Goal: Information Seeking & Learning: Check status

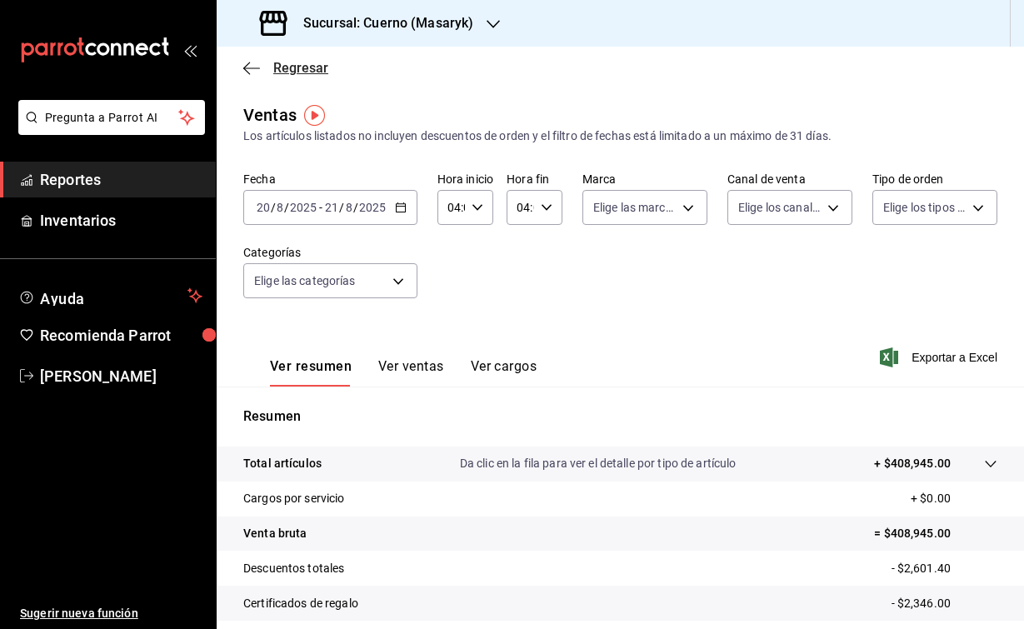
click at [248, 62] on icon "button" at bounding box center [251, 68] width 17 height 15
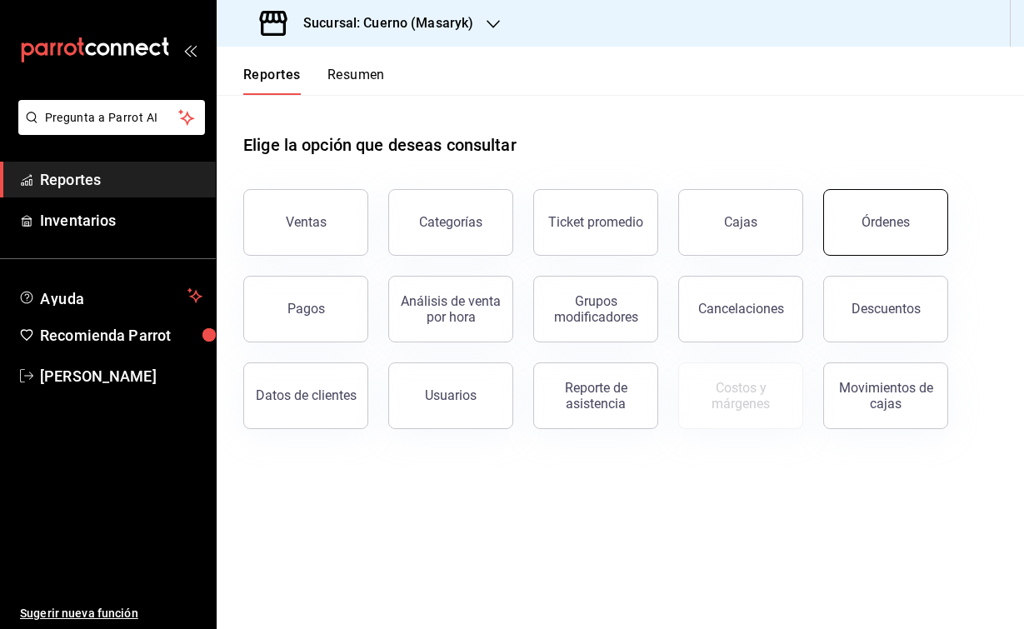
click at [838, 232] on button "Órdenes" at bounding box center [886, 222] width 125 height 67
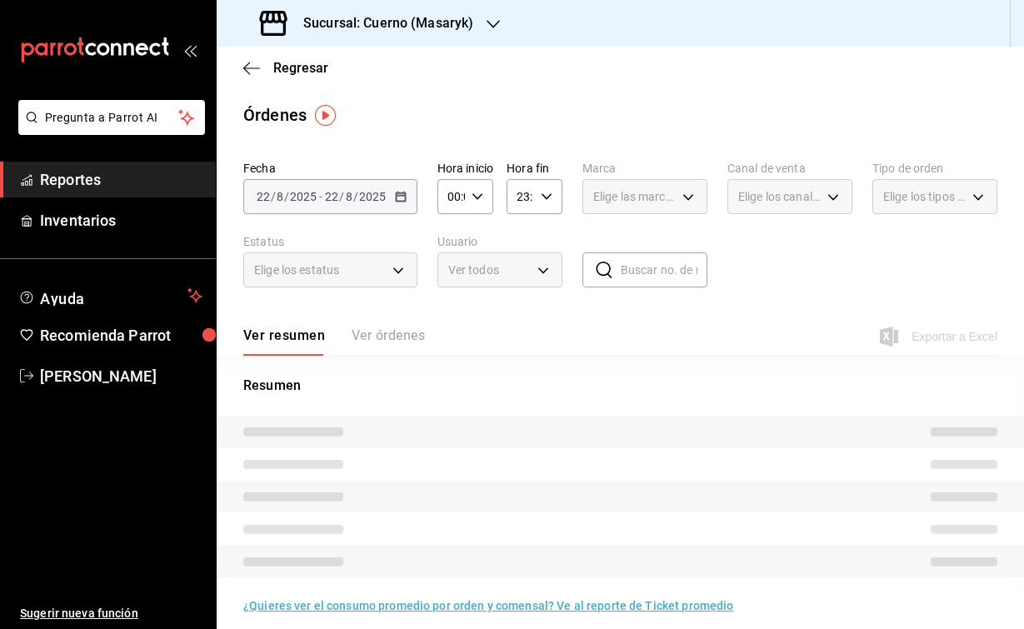
click at [274, 193] on span "/" at bounding box center [273, 196] width 5 height 13
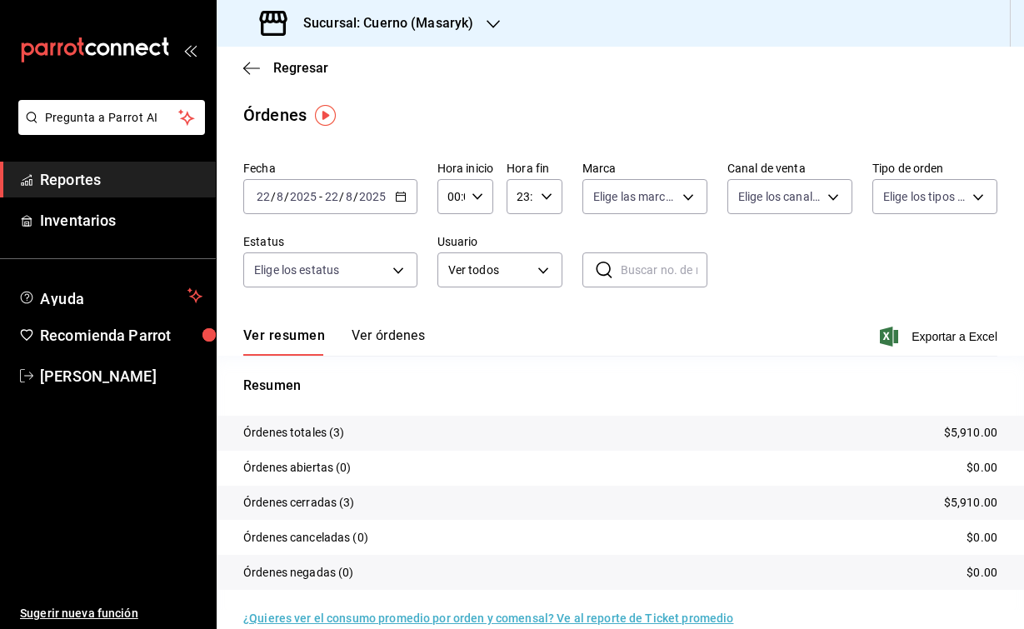
click at [274, 203] on div "[DATE] [DATE] - [DATE] [DATE]" at bounding box center [330, 196] width 174 height 35
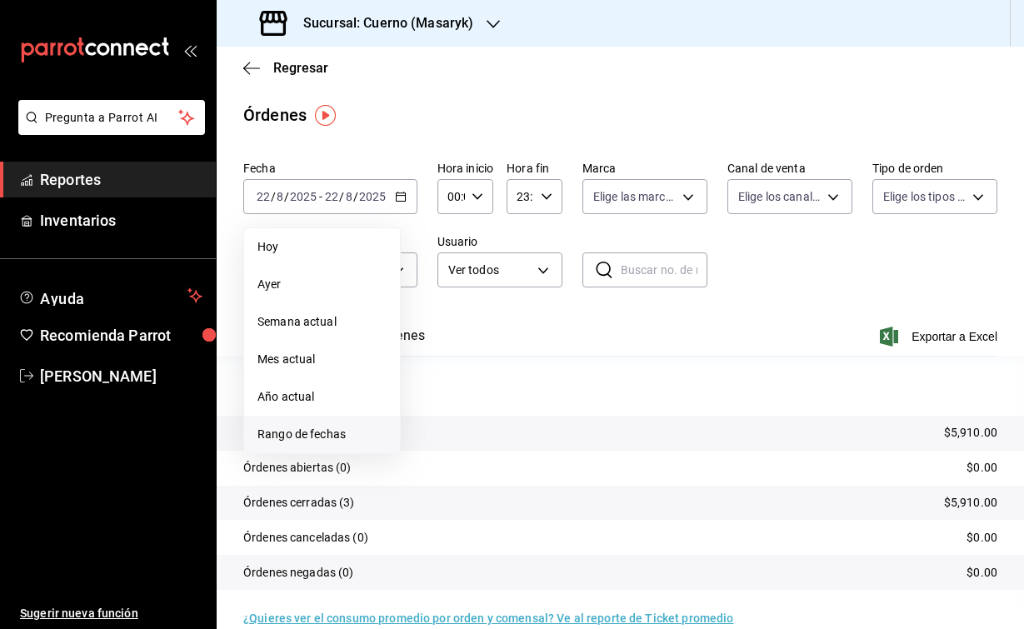
click at [308, 438] on span "Rango de fechas" at bounding box center [322, 435] width 129 height 18
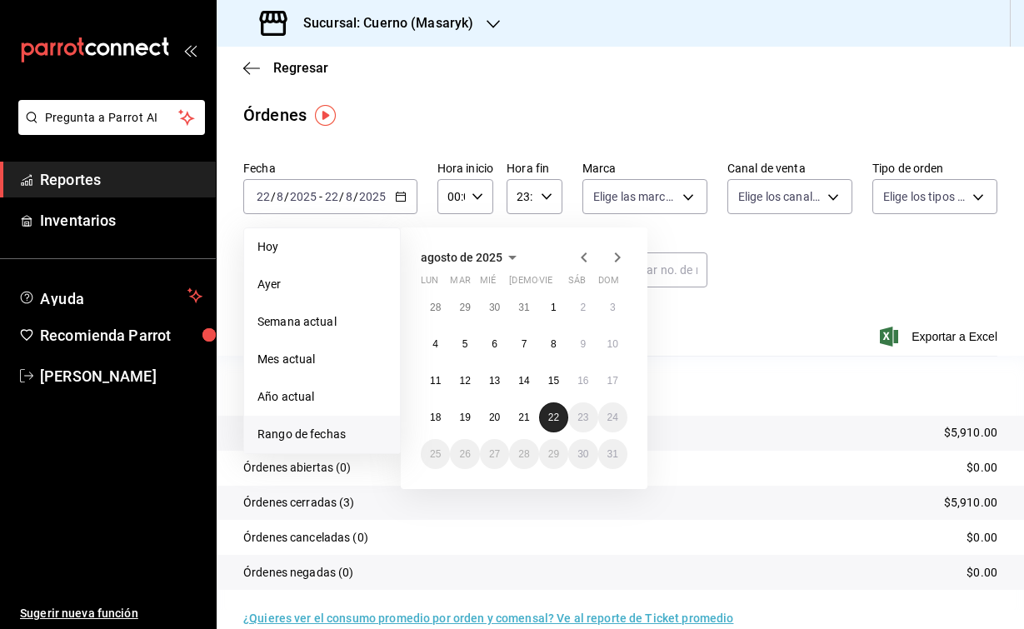
click at [524, 414] on abbr "21" at bounding box center [523, 418] width 11 height 12
click at [557, 416] on abbr "22" at bounding box center [553, 418] width 11 height 12
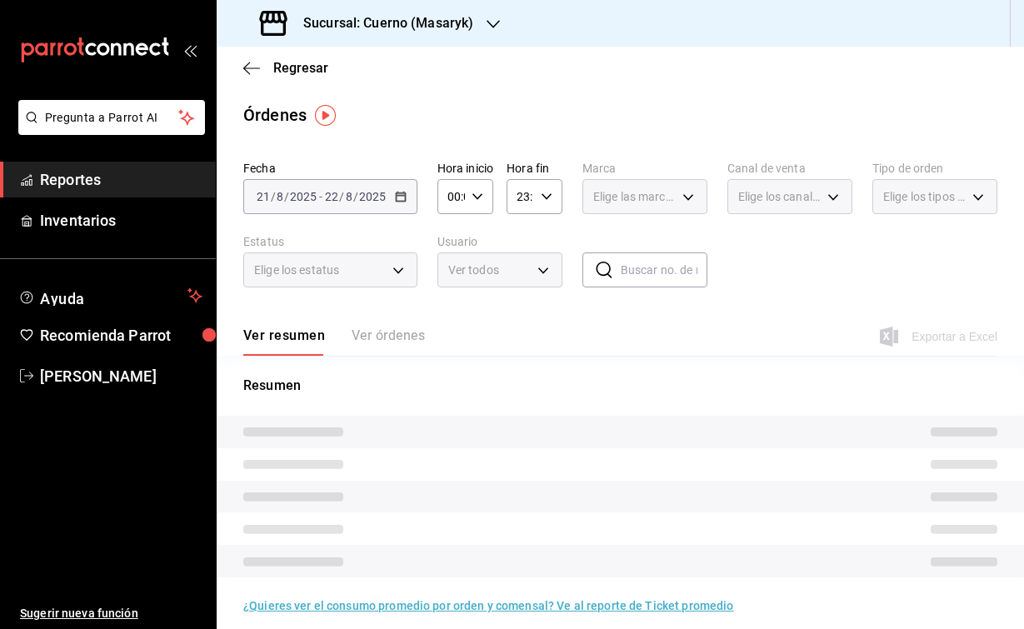
click at [476, 191] on icon "button" at bounding box center [478, 197] width 12 height 12
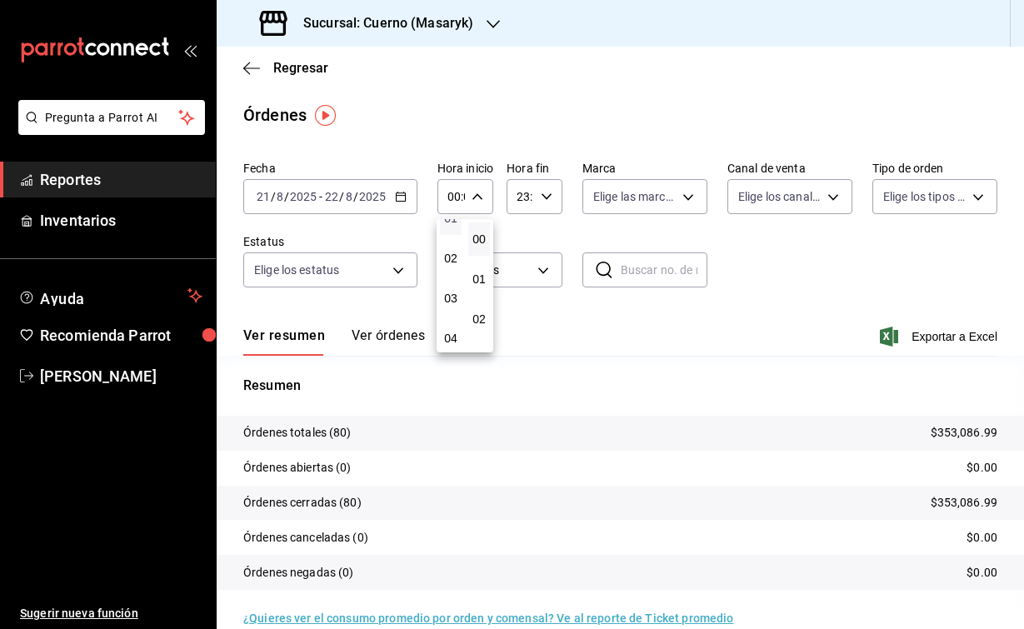
scroll to position [63, 0]
click at [454, 333] on button "04" at bounding box center [451, 336] width 22 height 33
type input "04:00"
click at [533, 186] on div at bounding box center [512, 314] width 1024 height 629
click at [538, 188] on div "23:59 Hora fin" at bounding box center [535, 196] width 56 height 35
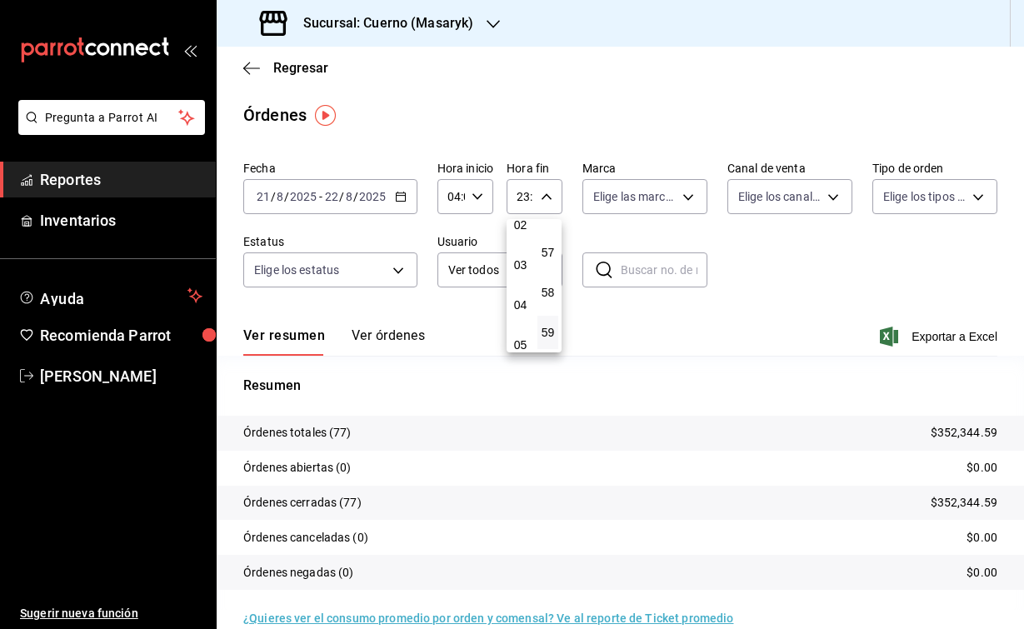
scroll to position [100, 0]
click at [521, 306] on span "04" at bounding box center [520, 299] width 1 height 13
click at [548, 243] on span "00" at bounding box center [548, 239] width 1 height 13
type input "04:00"
click at [610, 94] on div at bounding box center [512, 314] width 1024 height 629
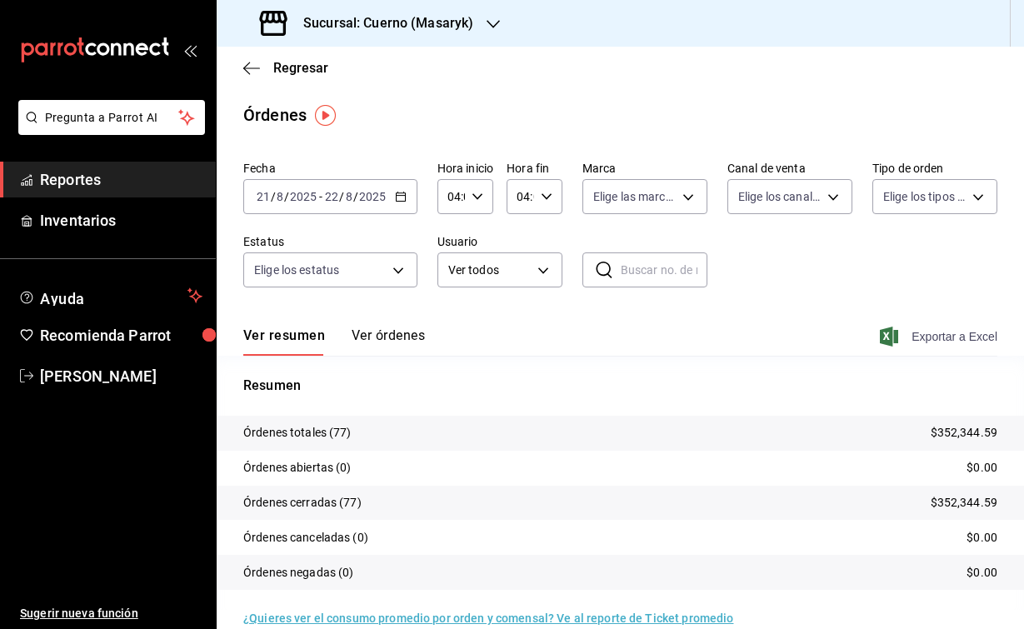
click at [882, 340] on icon "button" at bounding box center [889, 337] width 18 height 20
click at [468, 23] on h3 "Sucursal: Cuerno (Masaryk)" at bounding box center [381, 23] width 183 height 20
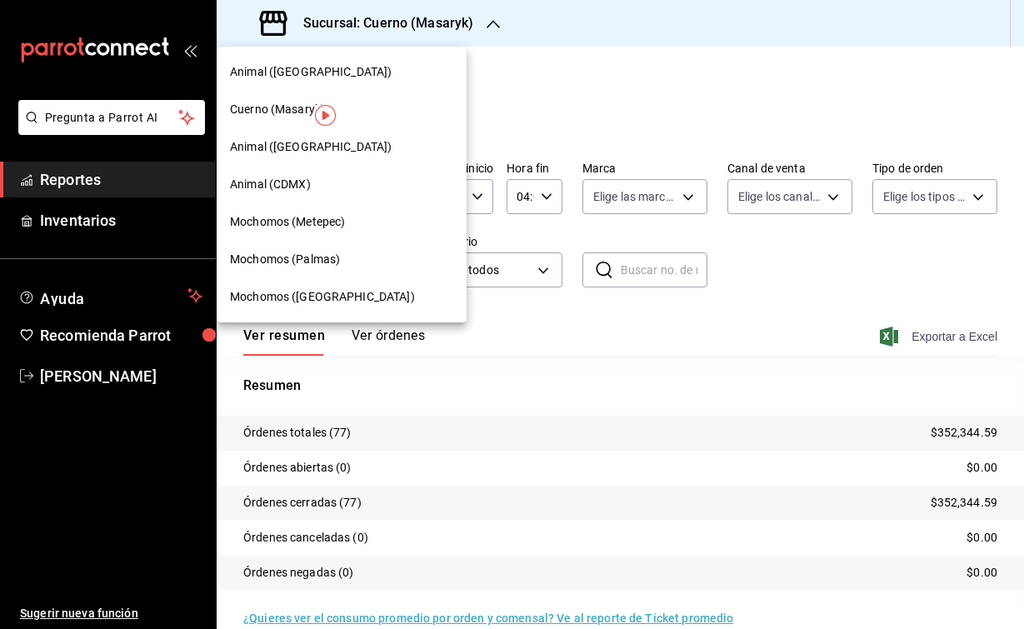
click at [289, 191] on span "Animal (CDMX)" at bounding box center [270, 185] width 81 height 18
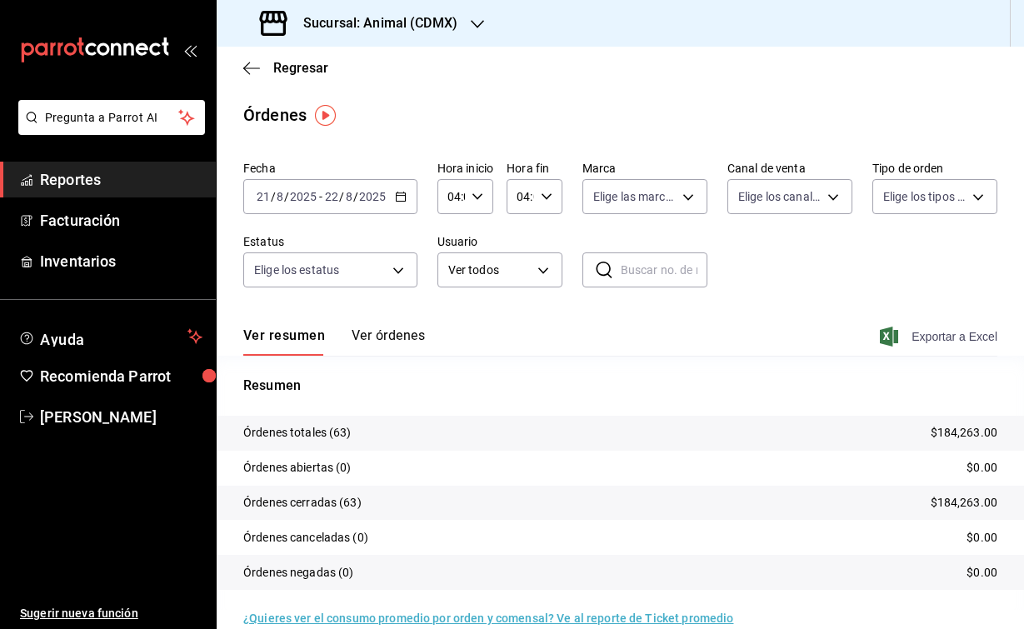
click at [889, 333] on icon "button" at bounding box center [889, 337] width 18 height 20
click at [461, 23] on div "Sucursal: Animal (CDMX)" at bounding box center [360, 23] width 261 height 47
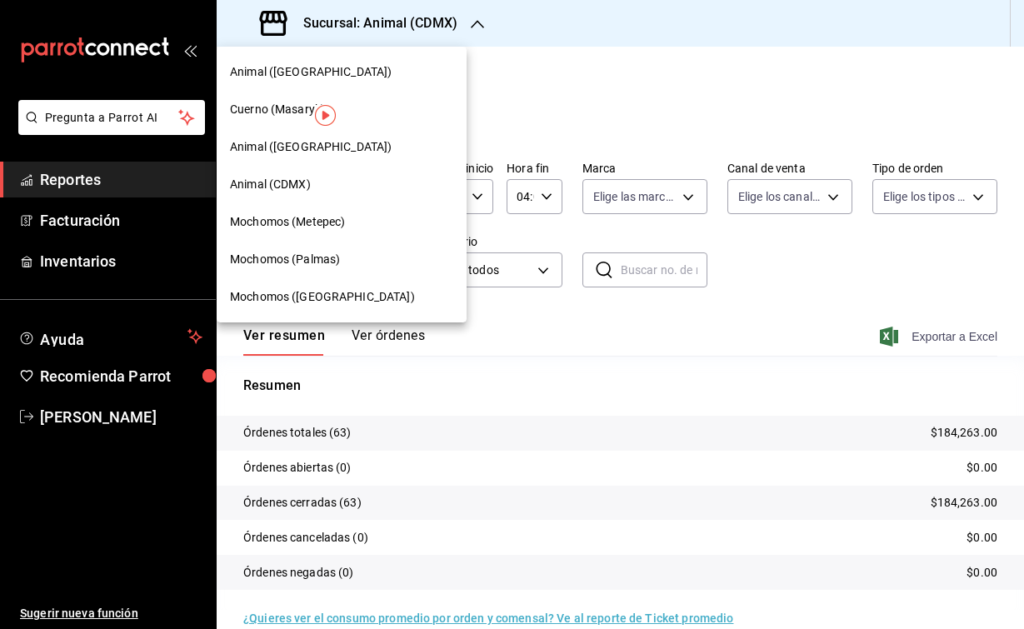
click at [262, 146] on span "Animal ([GEOGRAPHIC_DATA])" at bounding box center [311, 147] width 162 height 18
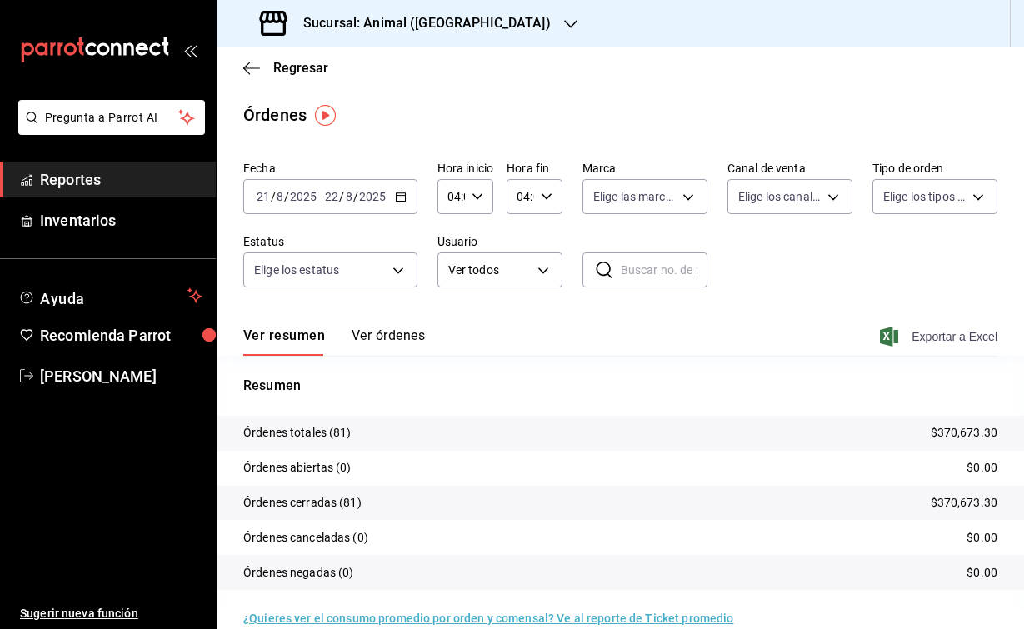
click at [890, 338] on icon "button" at bounding box center [889, 337] width 18 height 20
click at [453, 22] on h3 "Sucursal: Animal ([GEOGRAPHIC_DATA])" at bounding box center [420, 23] width 261 height 20
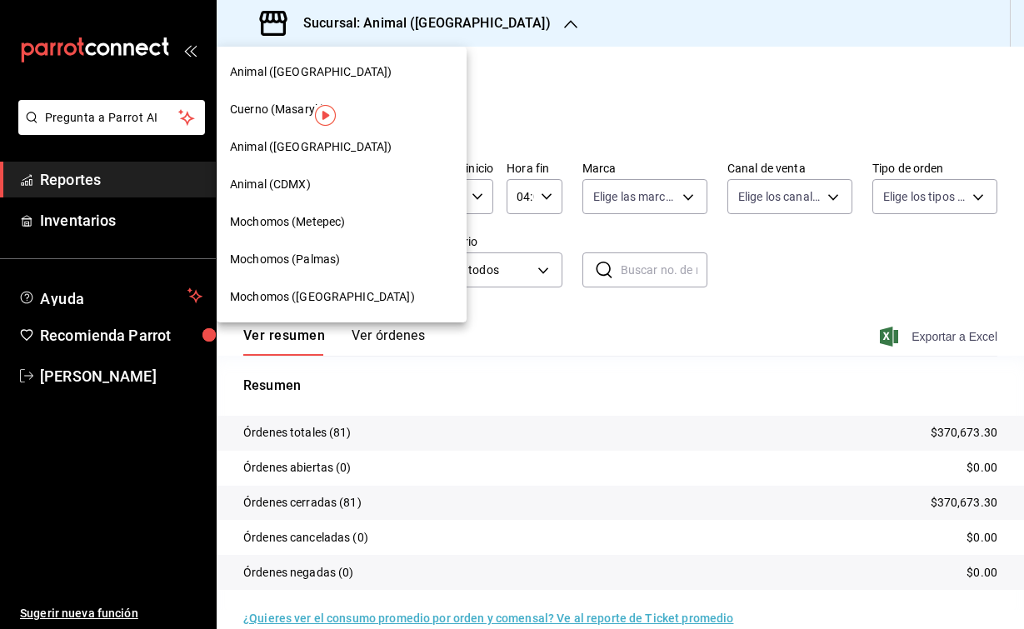
click at [283, 83] on div "Animal ([GEOGRAPHIC_DATA])" at bounding box center [342, 72] width 250 height 38
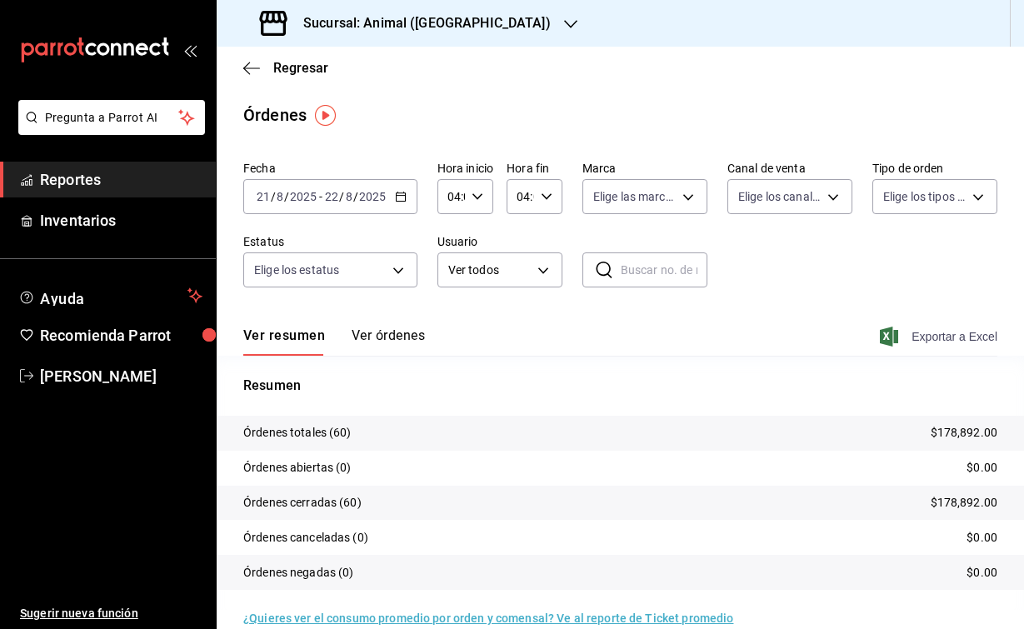
click at [894, 338] on icon "button" at bounding box center [889, 337] width 18 height 20
click at [471, 27] on div "Sucursal: Animal ([GEOGRAPHIC_DATA])" at bounding box center [407, 23] width 354 height 47
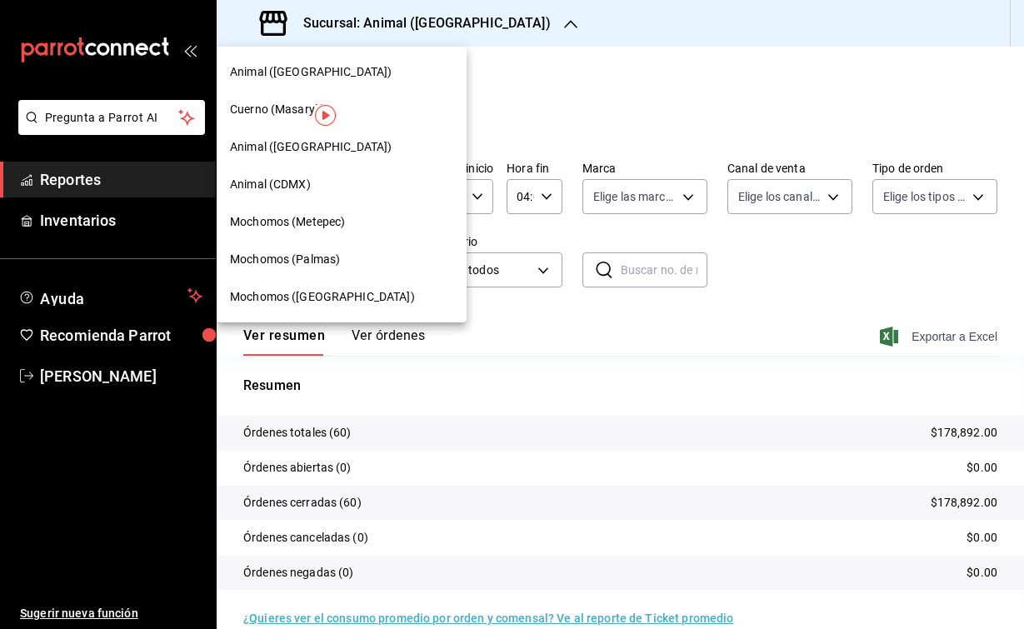
click at [328, 253] on span "Mochomos (Palmas)" at bounding box center [285, 260] width 110 height 18
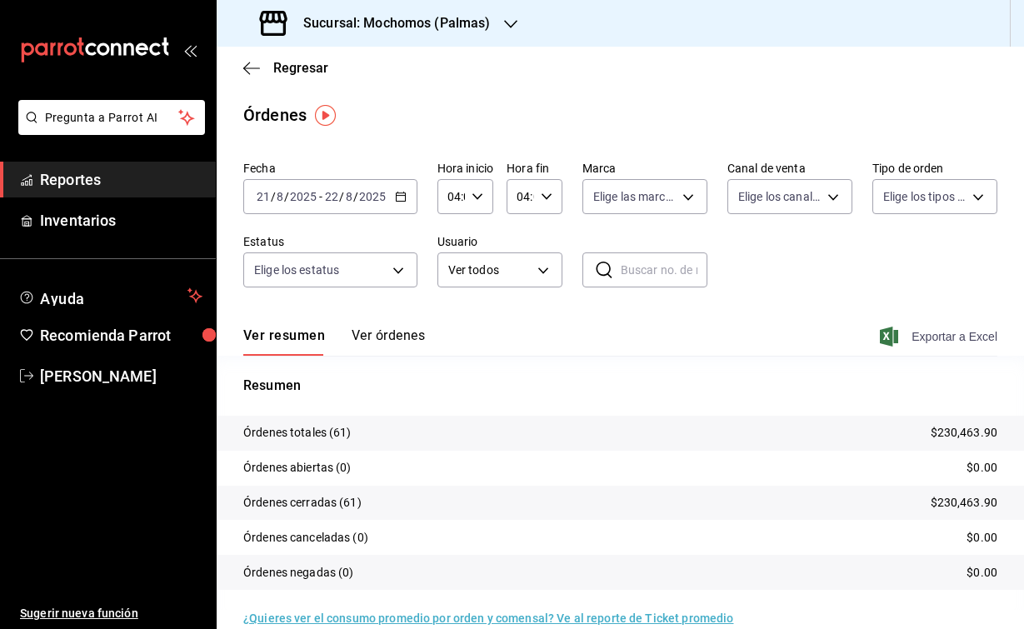
click at [900, 332] on span "Exportar a Excel" at bounding box center [941, 337] width 114 height 20
click at [504, 29] on icon "button" at bounding box center [510, 24] width 13 height 13
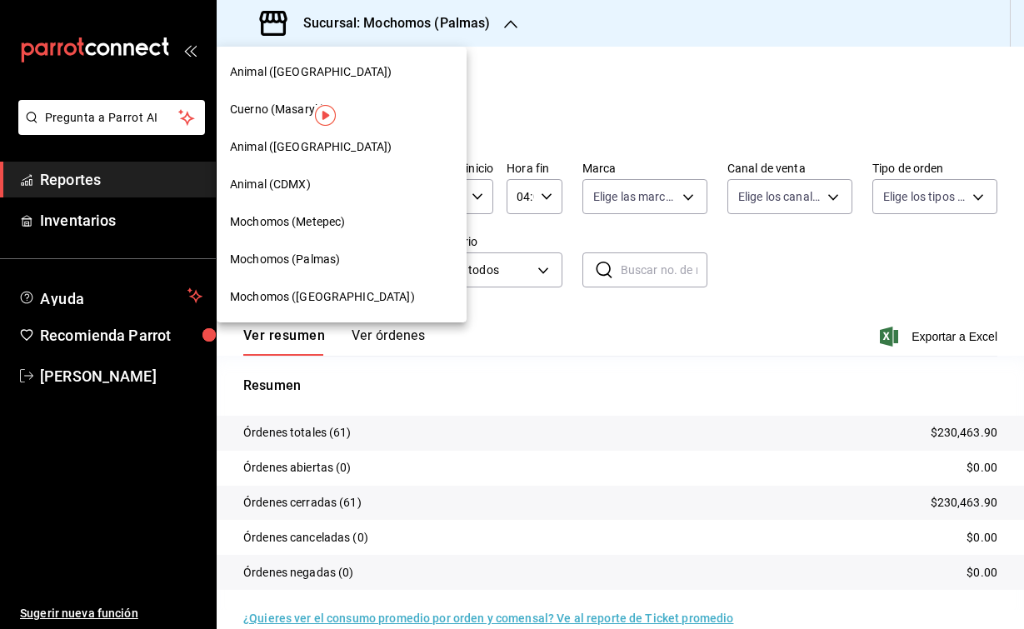
click at [337, 223] on span "Mochomos (Metepec)" at bounding box center [287, 222] width 115 height 18
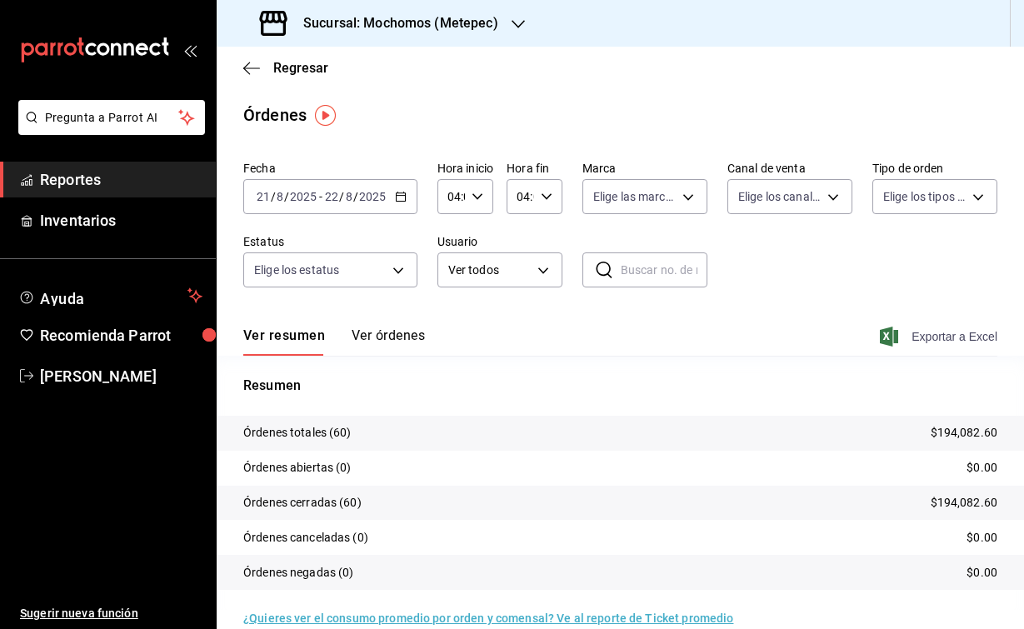
click at [902, 343] on span "Exportar a Excel" at bounding box center [941, 337] width 114 height 20
click at [468, 24] on h3 "Sucursal: Mochomos (Metepec)" at bounding box center [394, 23] width 208 height 20
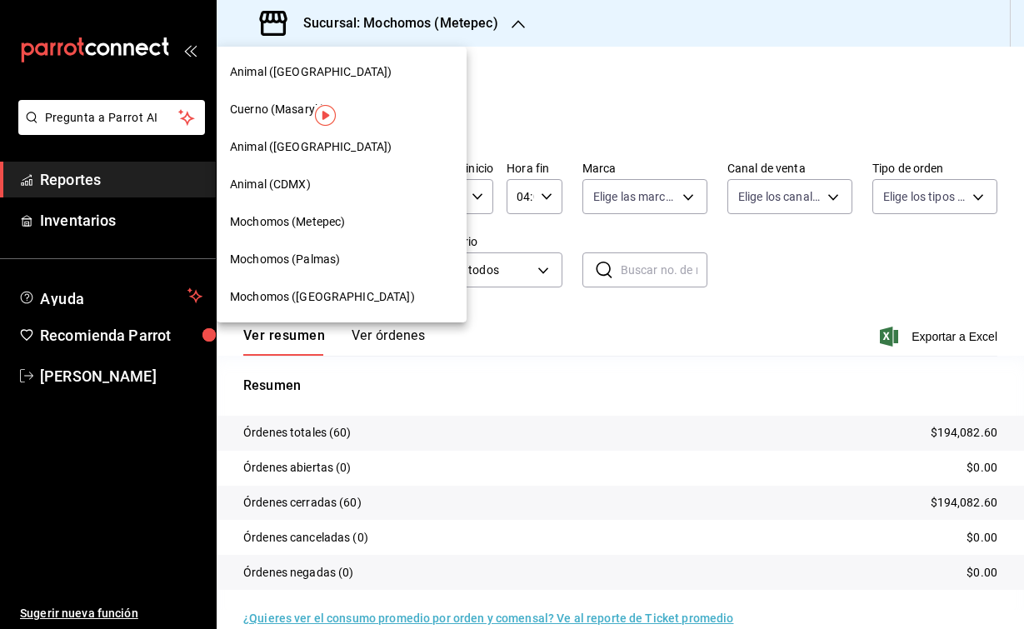
click at [324, 293] on span "Mochomos ([GEOGRAPHIC_DATA])" at bounding box center [322, 297] width 185 height 18
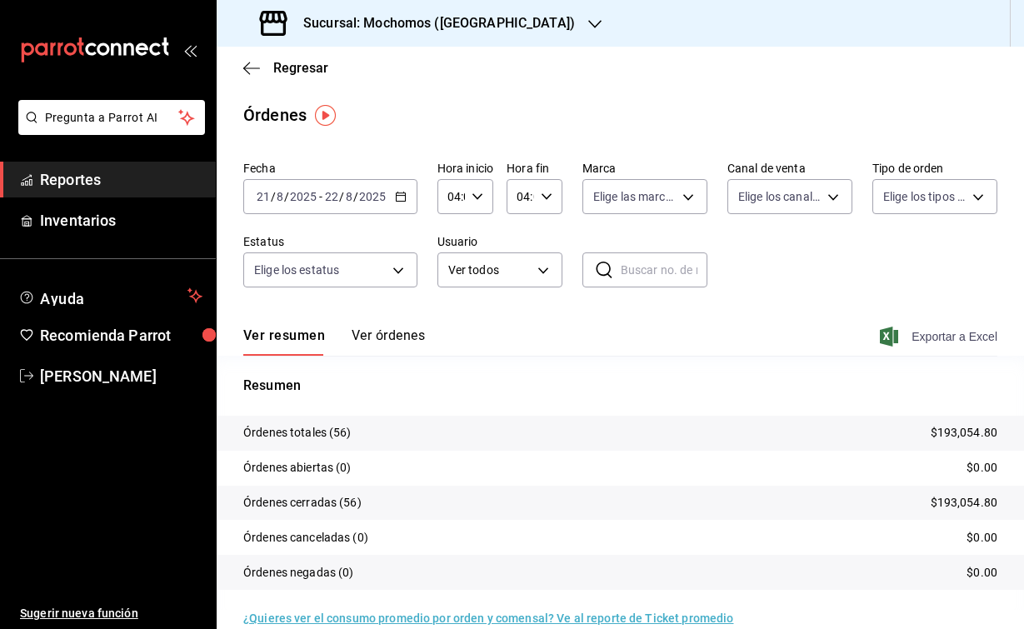
click at [892, 341] on icon "button" at bounding box center [889, 337] width 18 height 20
click at [463, 74] on div "Regresar" at bounding box center [621, 68] width 808 height 43
click at [258, 63] on icon "button" at bounding box center [251, 68] width 17 height 15
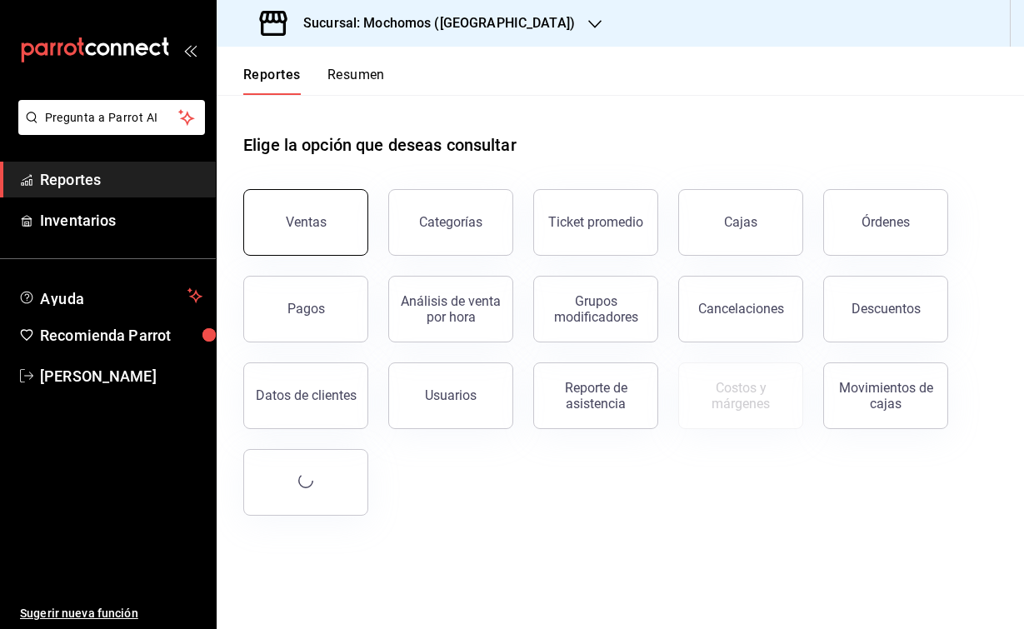
click at [321, 223] on div "Ventas" at bounding box center [306, 222] width 41 height 16
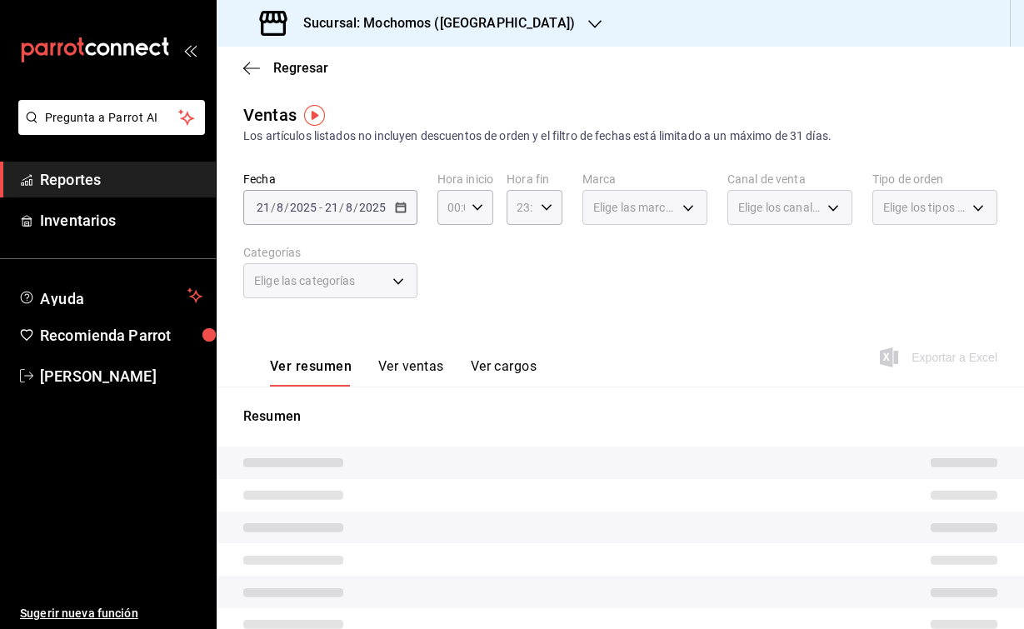
click at [421, 27] on h3 "Sucursal: Mochomos ([GEOGRAPHIC_DATA])" at bounding box center [432, 23] width 285 height 20
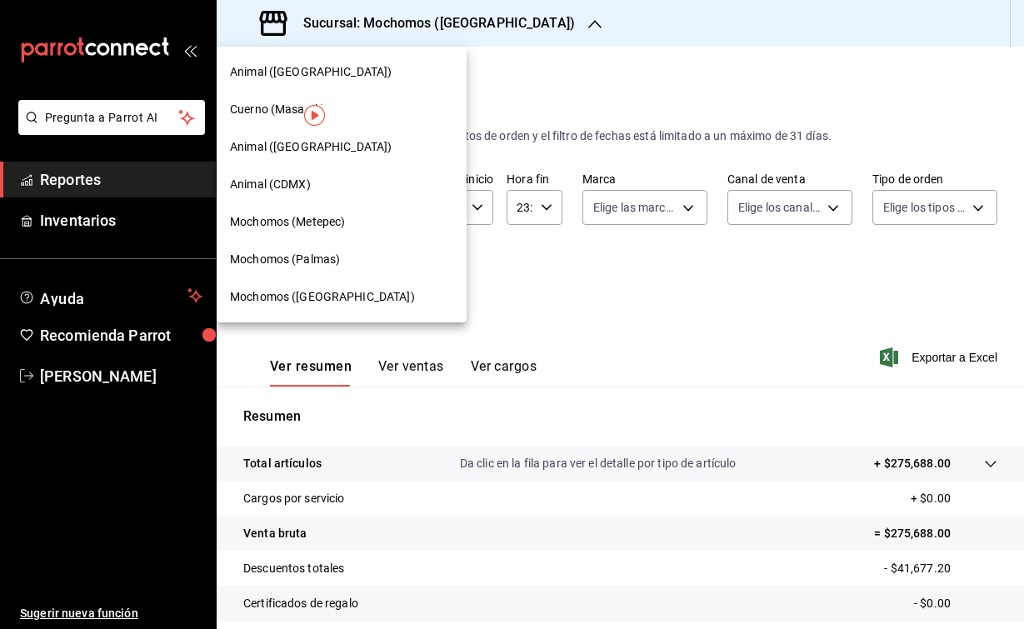
click at [260, 107] on span "Cuerno (Masaryk)" at bounding box center [277, 110] width 95 height 18
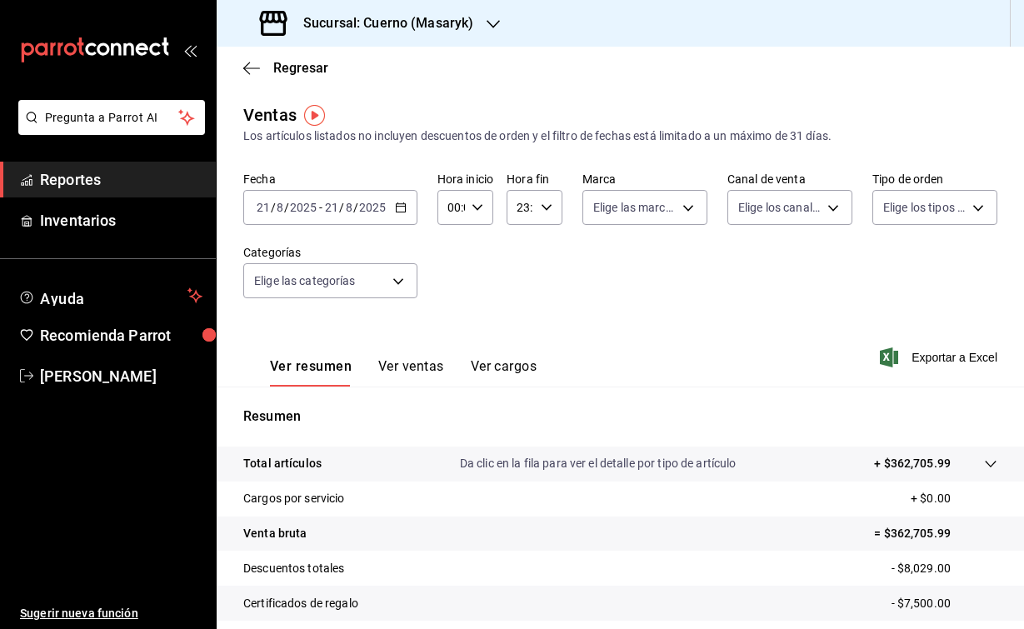
click at [293, 208] on input "2025" at bounding box center [303, 207] width 28 height 13
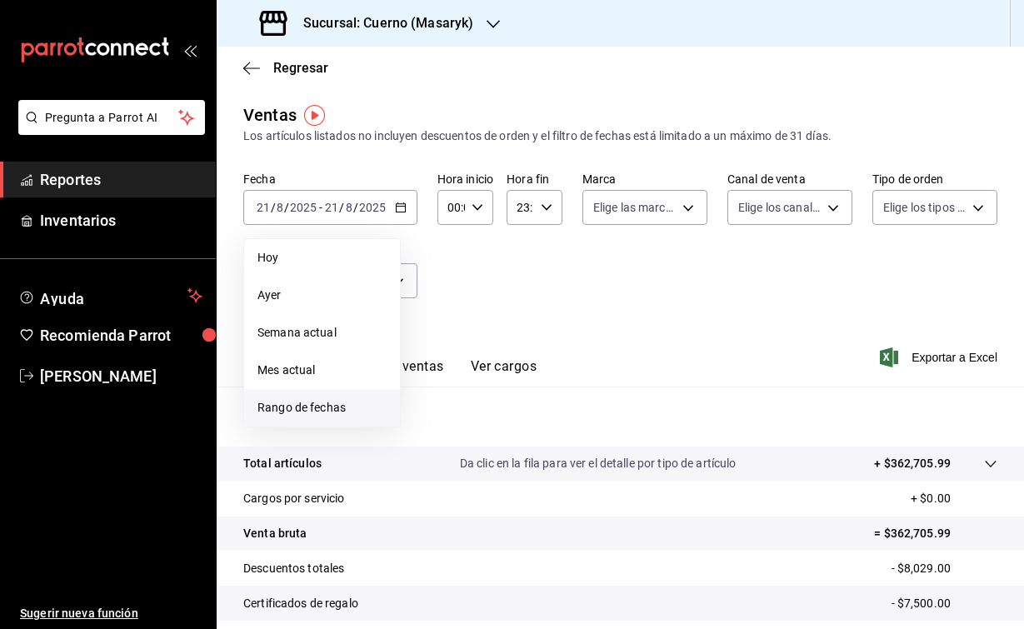
click at [329, 399] on span "Rango de fechas" at bounding box center [322, 408] width 129 height 18
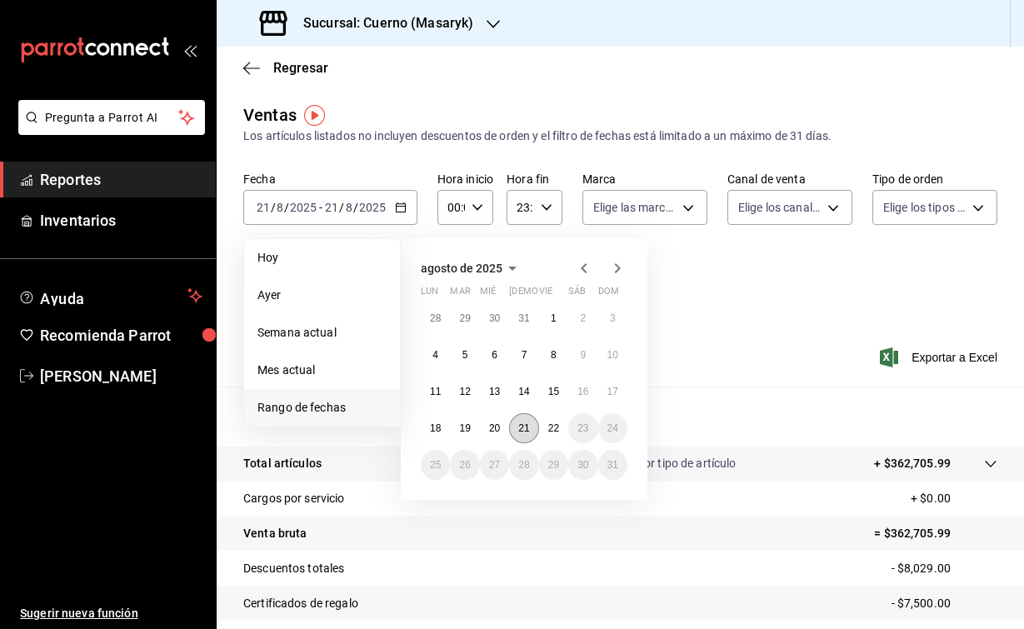
click at [528, 432] on abbr "21" at bounding box center [523, 429] width 11 height 12
click at [567, 432] on button "22" at bounding box center [553, 428] width 29 height 30
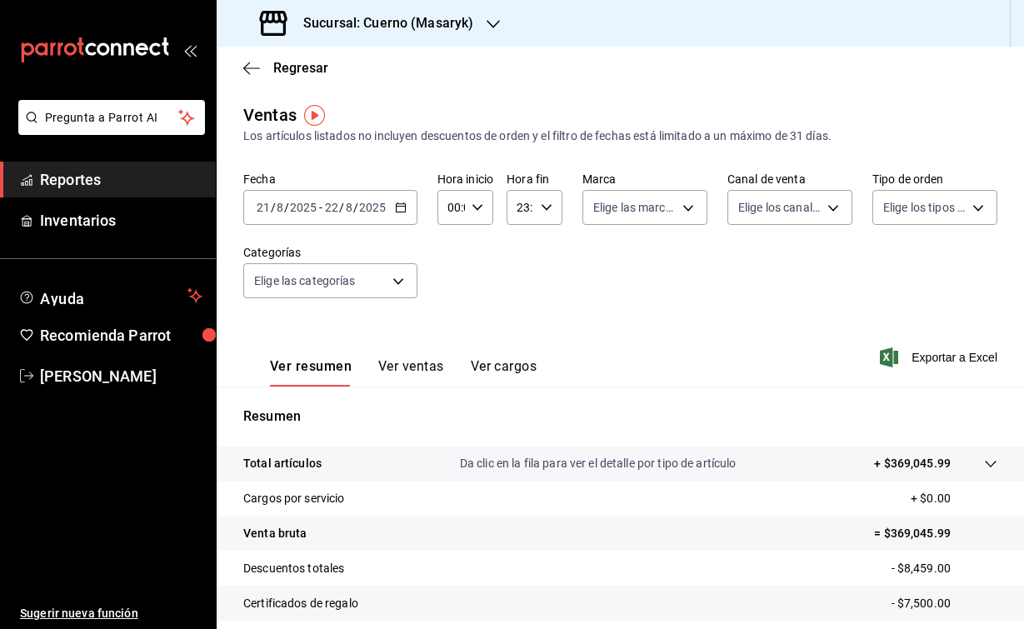
click at [473, 213] on icon "button" at bounding box center [478, 208] width 12 height 12
click at [453, 338] on button "04" at bounding box center [451, 347] width 22 height 33
type input "04:00"
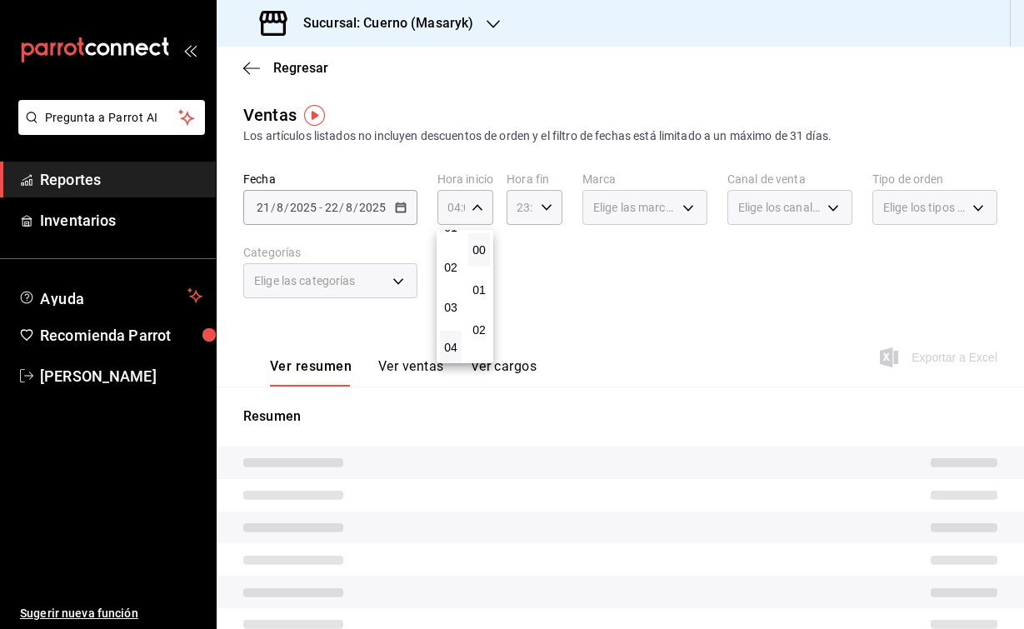
click at [538, 204] on div at bounding box center [512, 314] width 1024 height 629
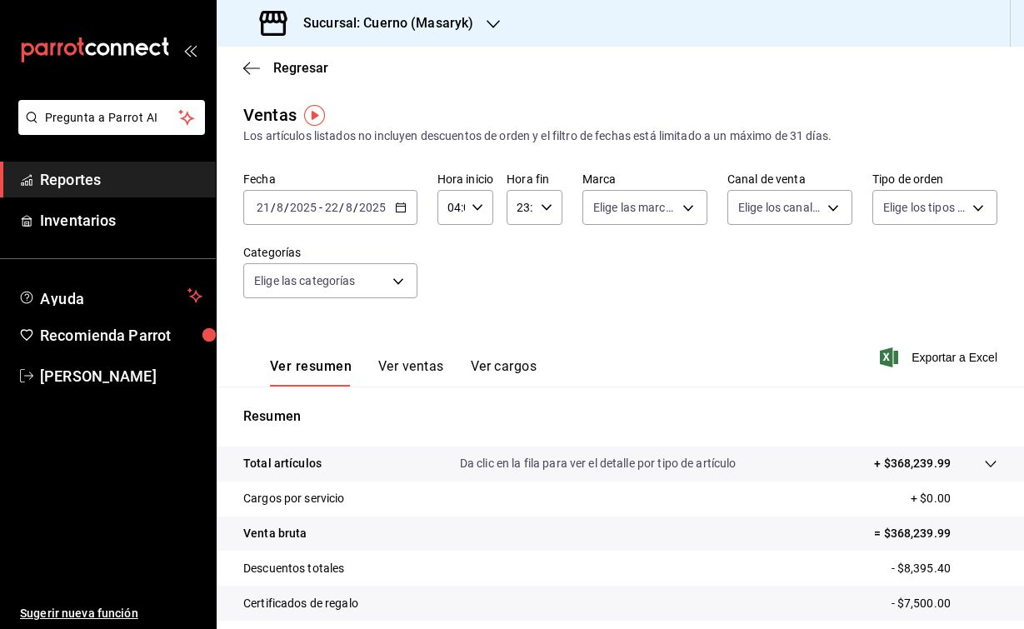
click at [548, 219] on div "23:59 Hora fin" at bounding box center [535, 207] width 56 height 35
click at [520, 327] on span "04" at bounding box center [520, 328] width 1 height 13
click at [548, 251] on span "00" at bounding box center [548, 249] width 1 height 13
type input "04:00"
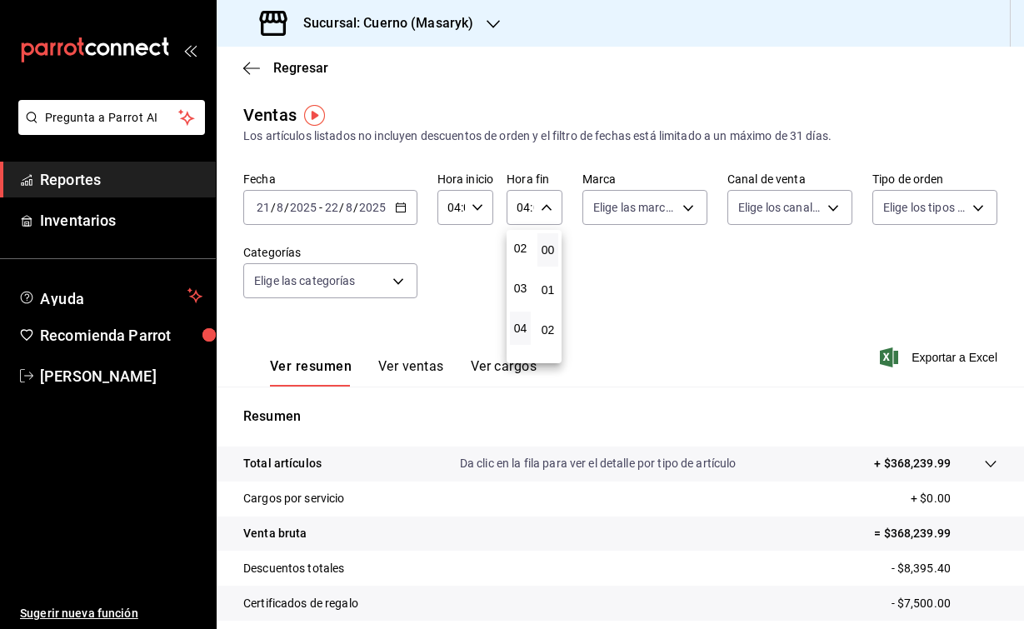
click at [782, 326] on div at bounding box center [512, 314] width 1024 height 629
click at [890, 361] on icon "button" at bounding box center [889, 358] width 18 height 20
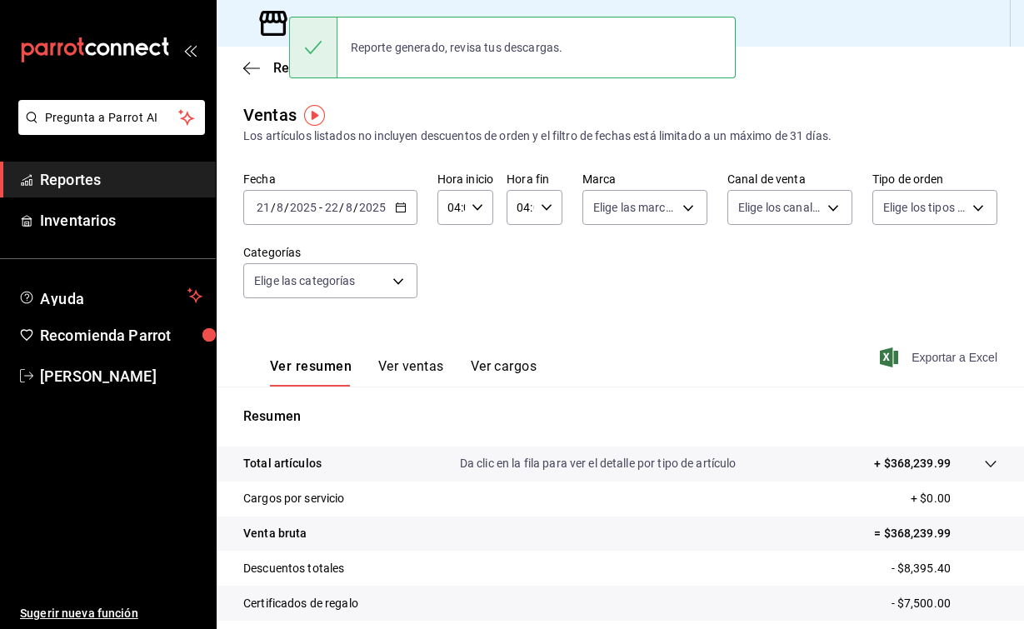
click at [264, 17] on icon at bounding box center [273, 23] width 33 height 33
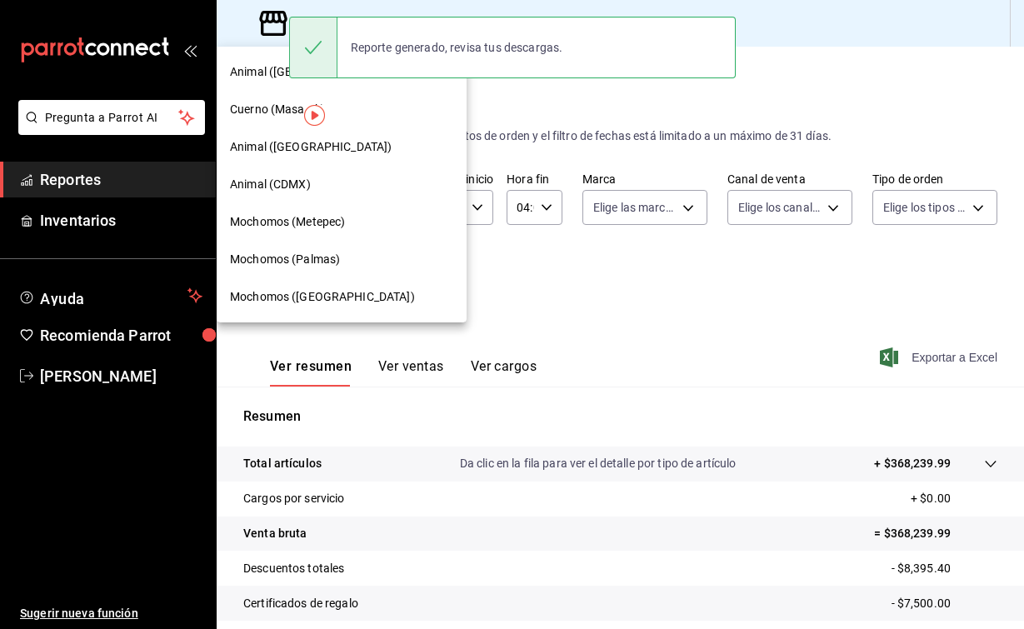
click at [278, 185] on span "Animal (CDMX)" at bounding box center [270, 185] width 81 height 18
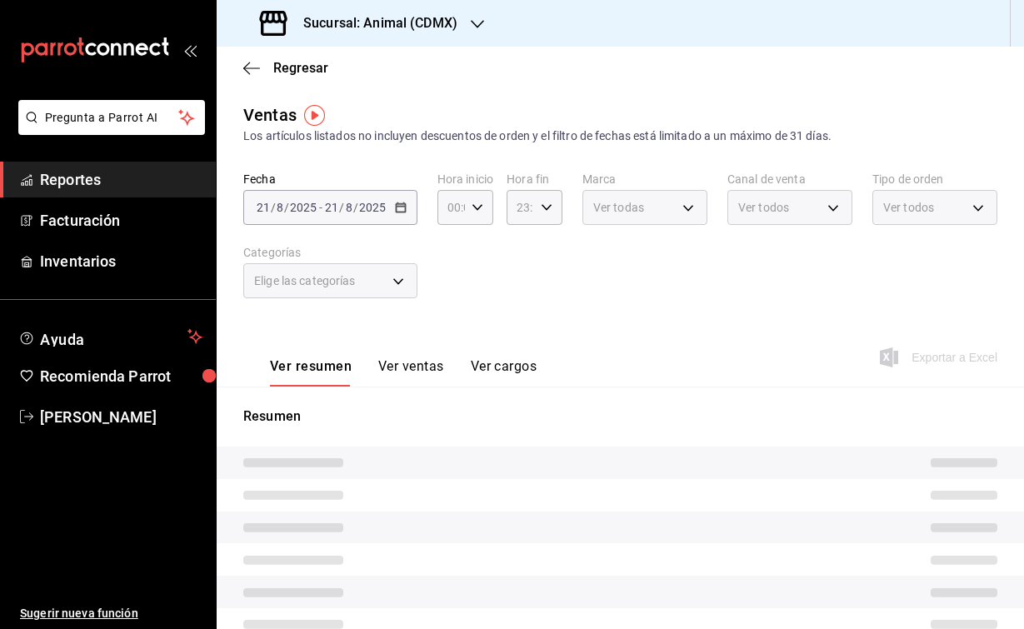
type input "04:00"
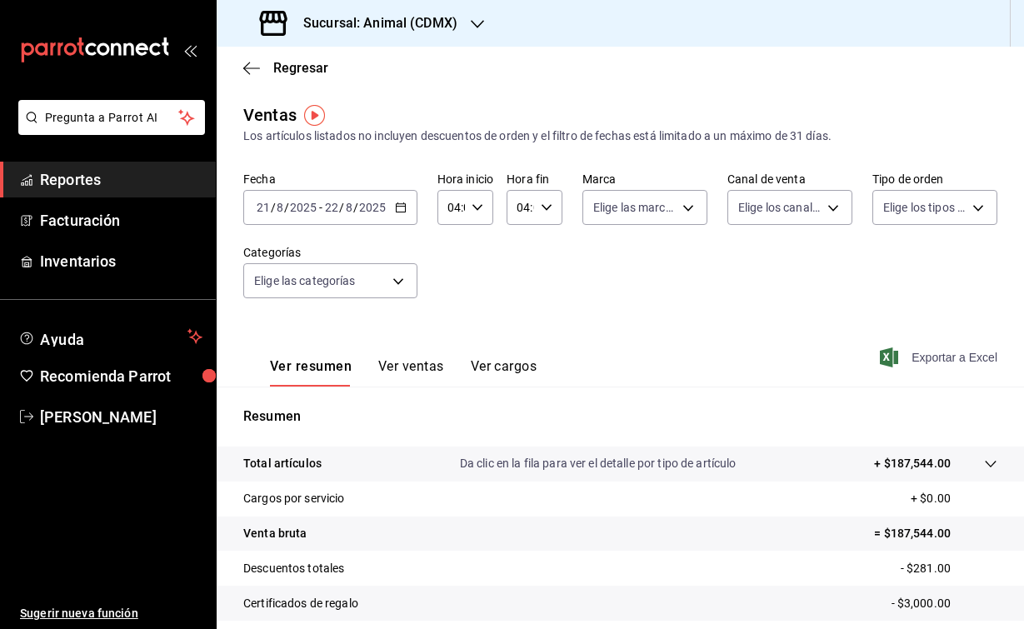
click at [889, 353] on icon "button" at bounding box center [889, 358] width 18 height 20
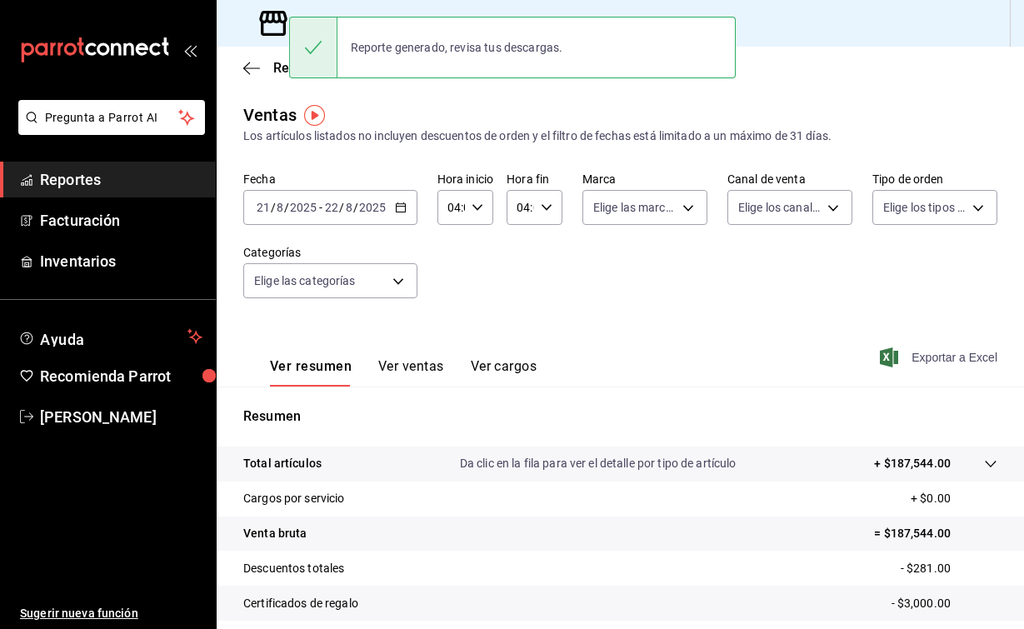
click at [496, 140] on div "Los artículos listados no incluyen descuentos de orden y el filtro de fechas es…" at bounding box center [620, 137] width 754 height 18
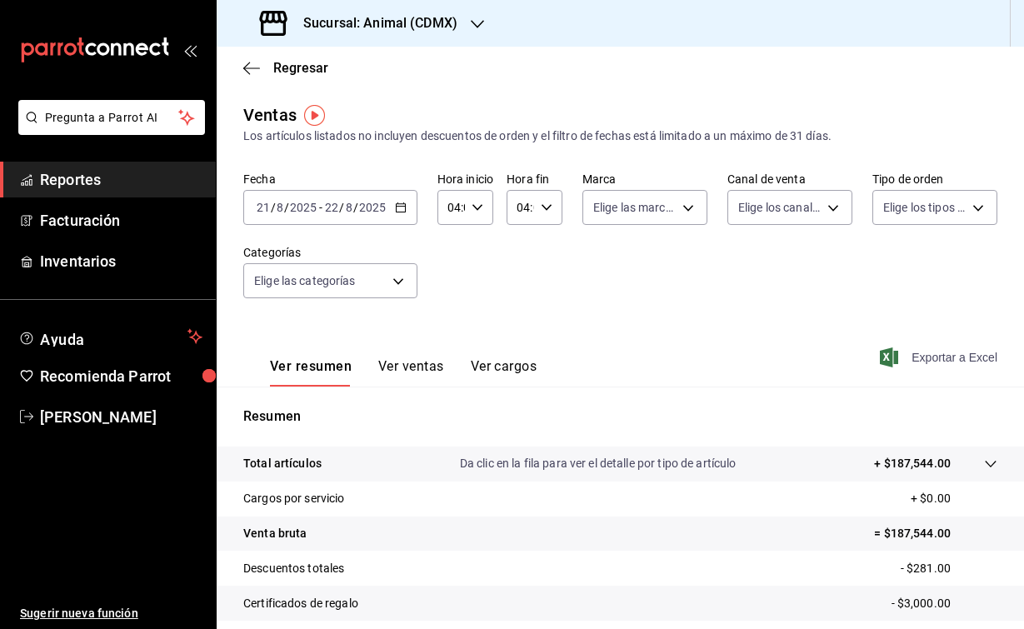
click at [460, 30] on div "Sucursal: Animal (CDMX)" at bounding box center [360, 23] width 261 height 47
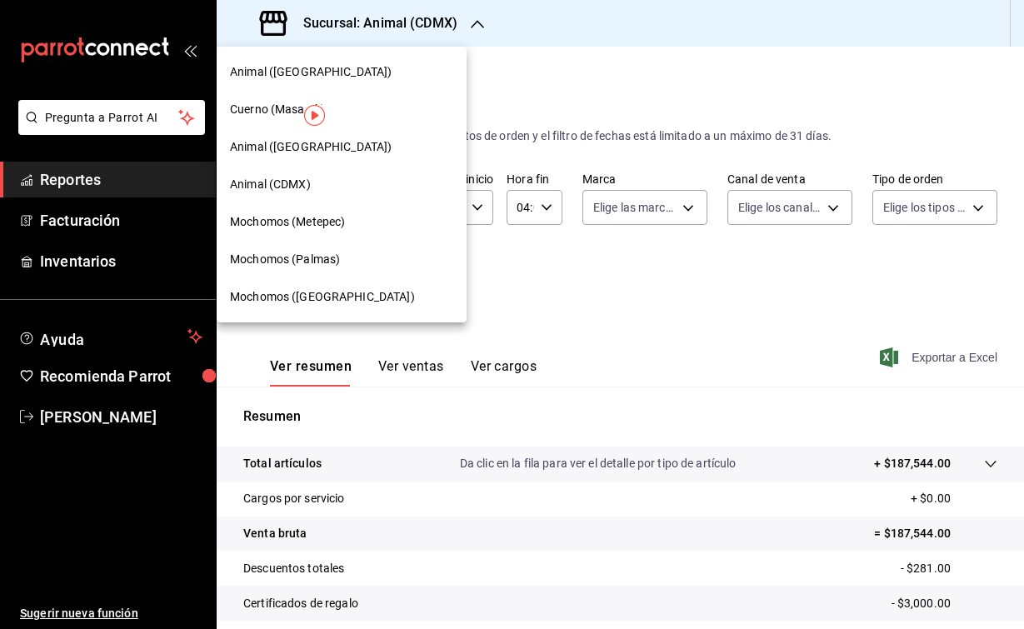
click at [273, 143] on span "Animal ([GEOGRAPHIC_DATA])" at bounding box center [311, 147] width 162 height 18
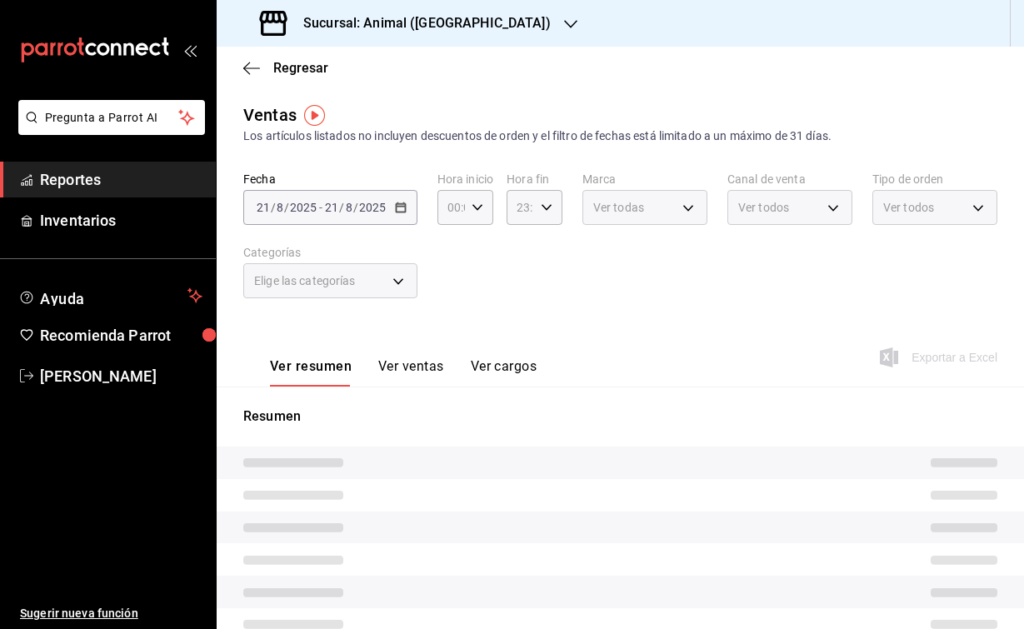
type input "04:00"
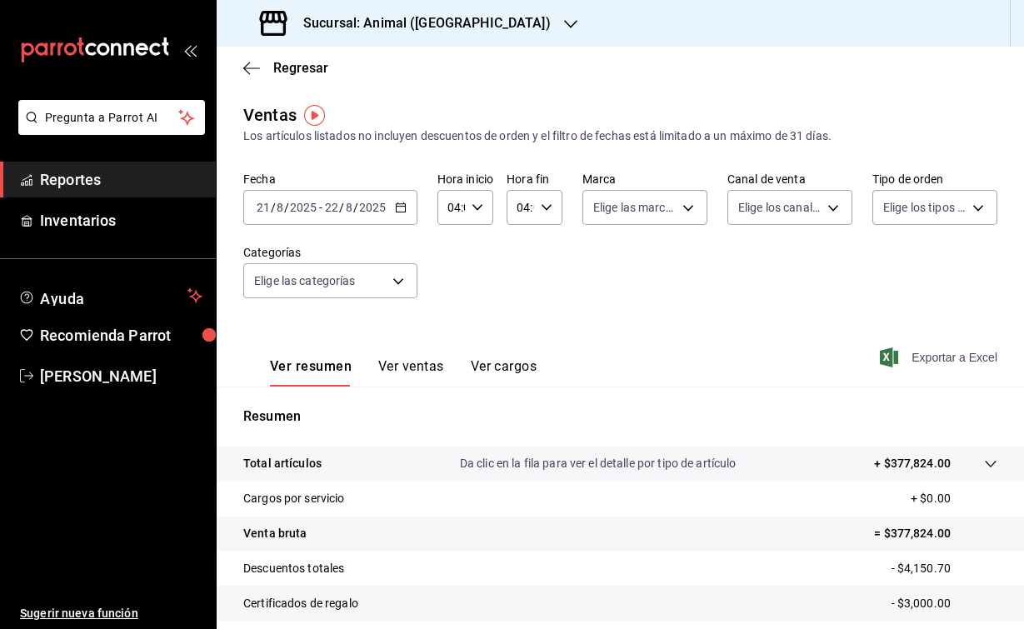
click at [884, 358] on icon "button" at bounding box center [889, 358] width 18 height 20
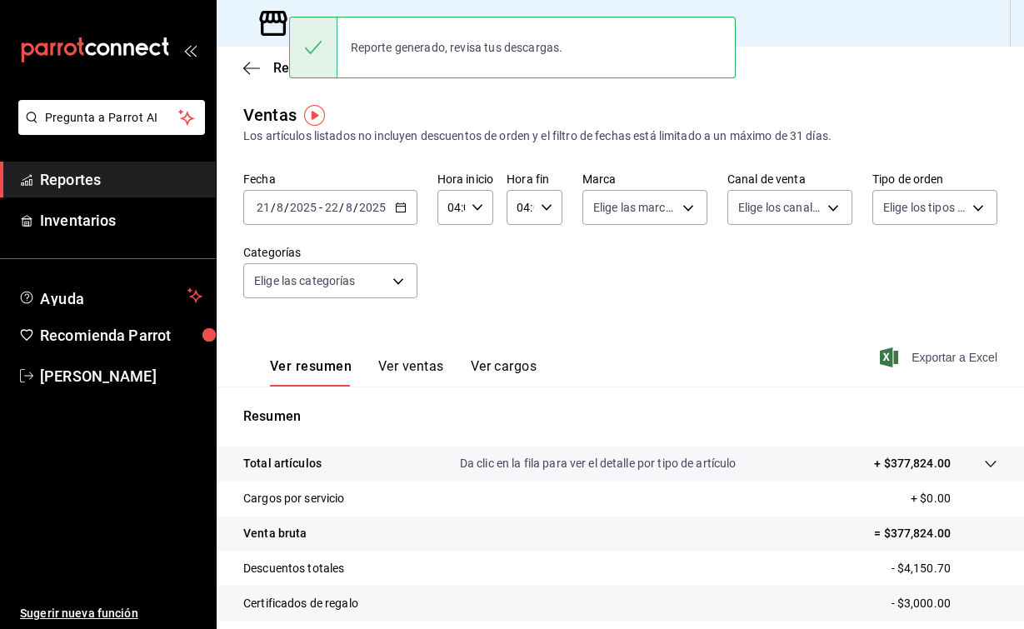
click at [272, 26] on icon at bounding box center [273, 23] width 33 height 33
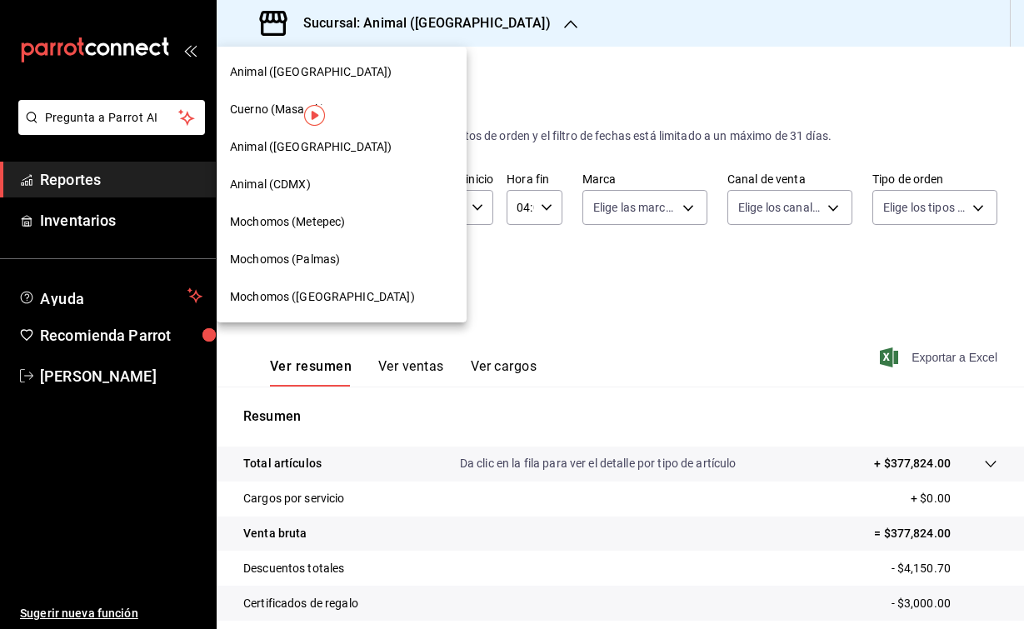
click at [274, 77] on span "Animal ([GEOGRAPHIC_DATA])" at bounding box center [311, 72] width 162 height 18
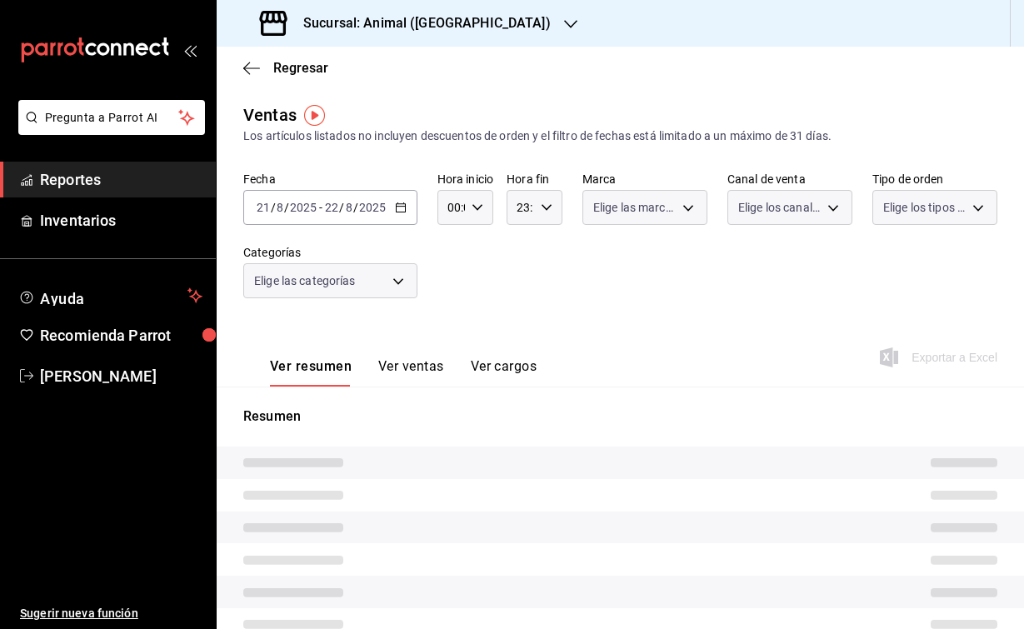
type input "04:00"
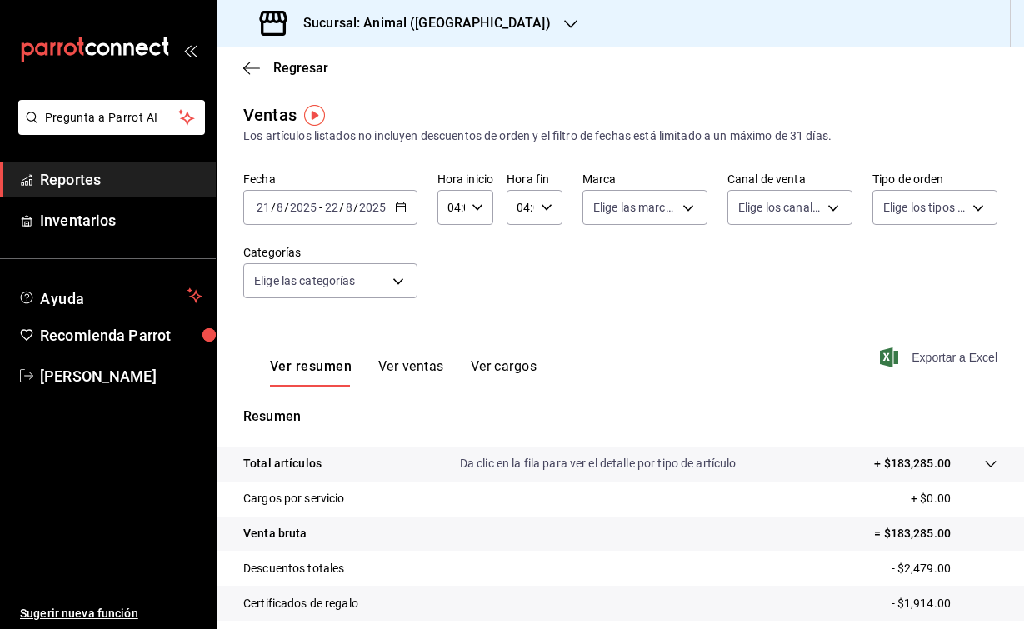
click at [888, 358] on icon "button" at bounding box center [889, 358] width 18 height 20
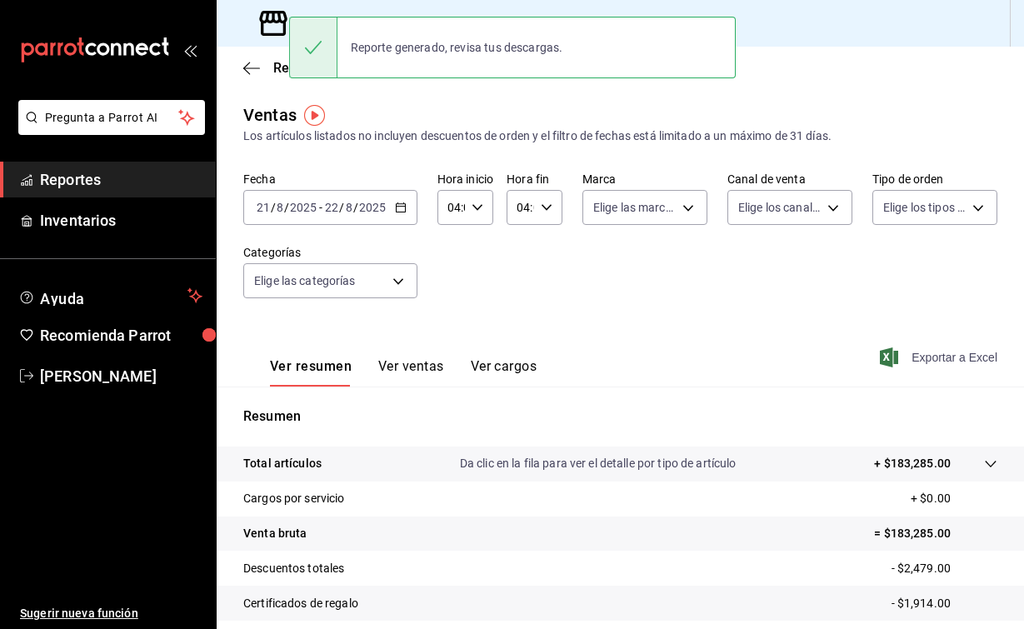
click at [435, 93] on main "Regresar Ventas Los artículos listados no incluyen descuentos de orden y el fil…" at bounding box center [621, 423] width 808 height 752
click at [270, 23] on icon at bounding box center [273, 23] width 33 height 33
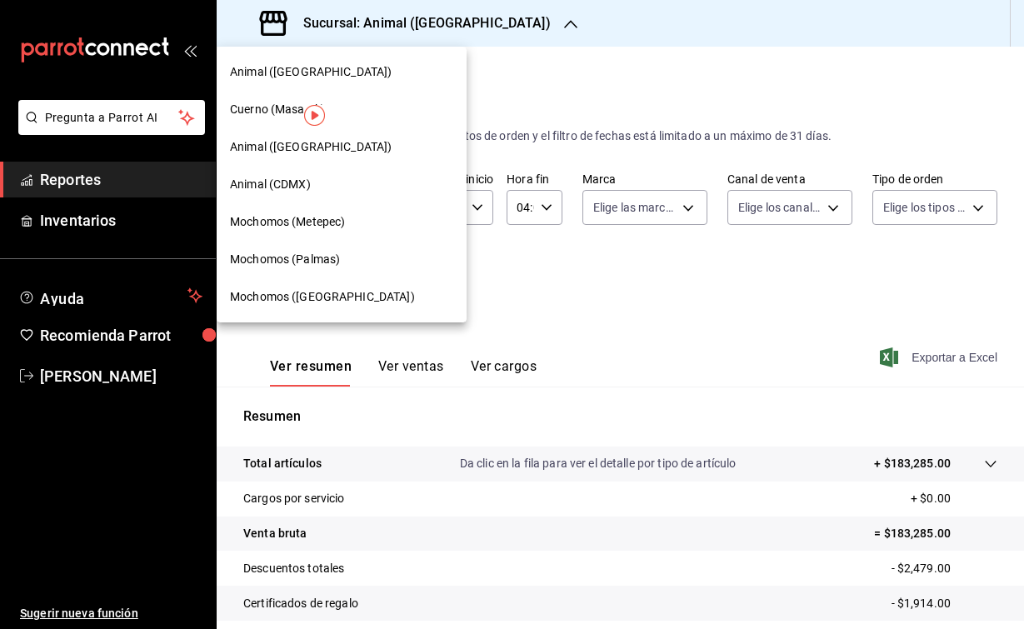
click at [293, 253] on span "Mochomos (Palmas)" at bounding box center [285, 260] width 110 height 18
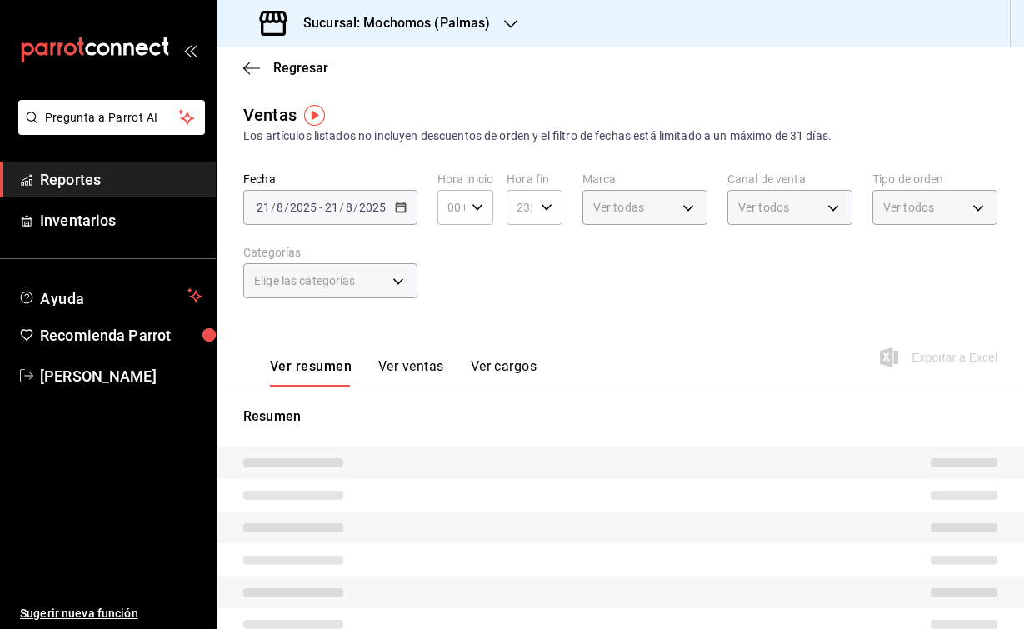
type input "04:00"
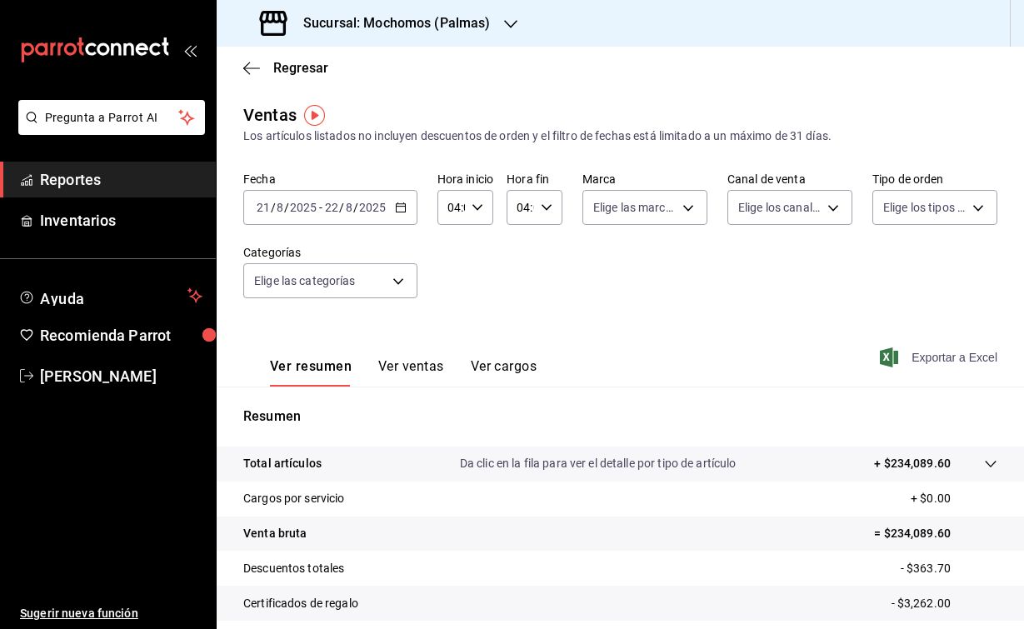
click at [880, 355] on icon "button" at bounding box center [889, 358] width 18 height 20
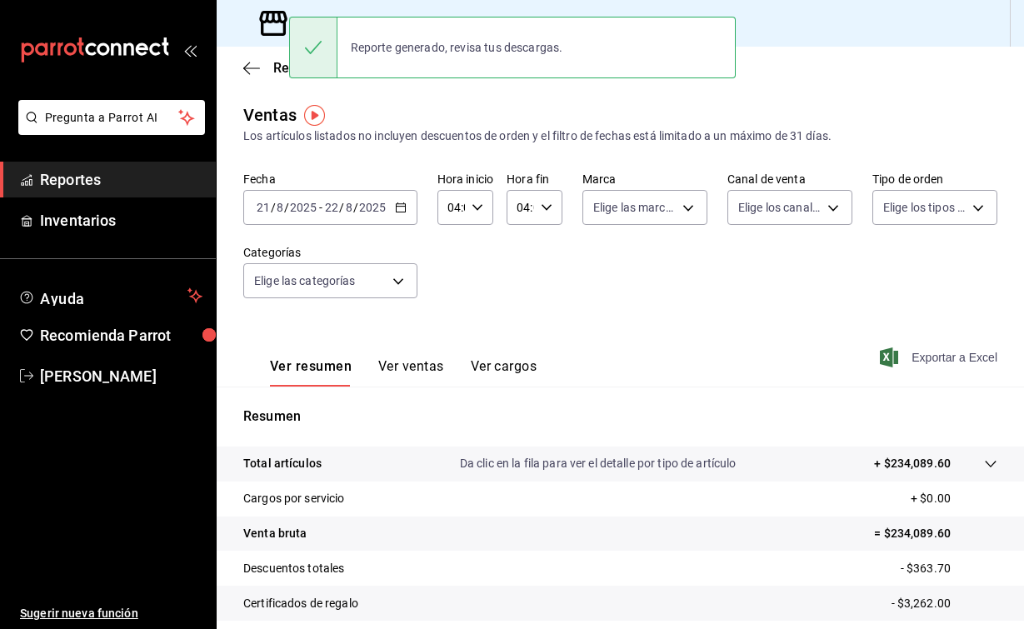
click at [323, 115] on img "button" at bounding box center [314, 115] width 21 height 21
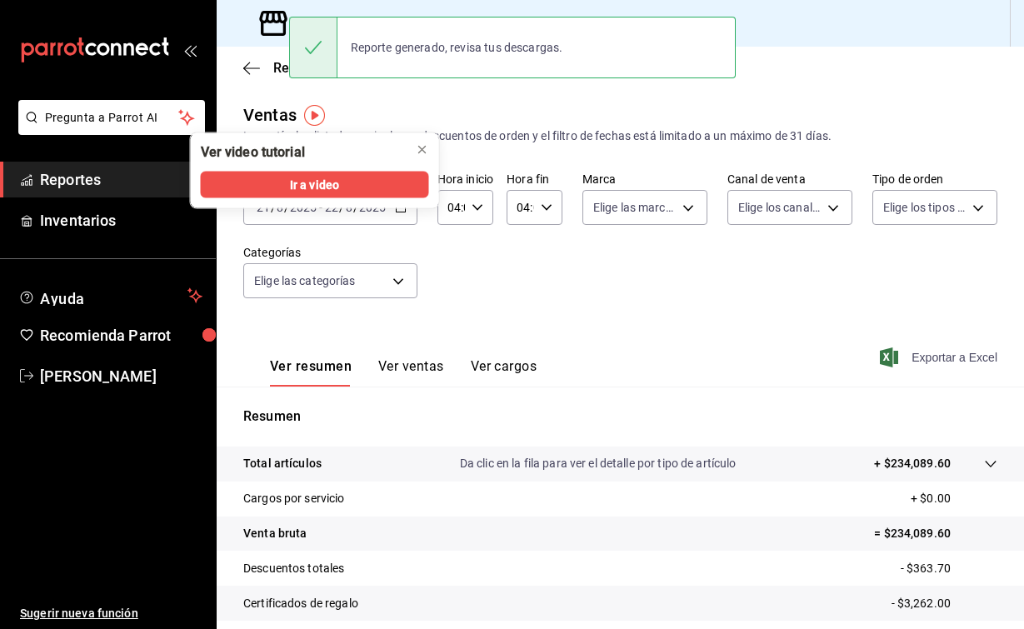
click at [384, 108] on div "Ventas Los artículos listados no incluyen descuentos de orden y el filtro de fe…" at bounding box center [620, 124] width 754 height 43
click at [268, 23] on icon at bounding box center [273, 23] width 33 height 33
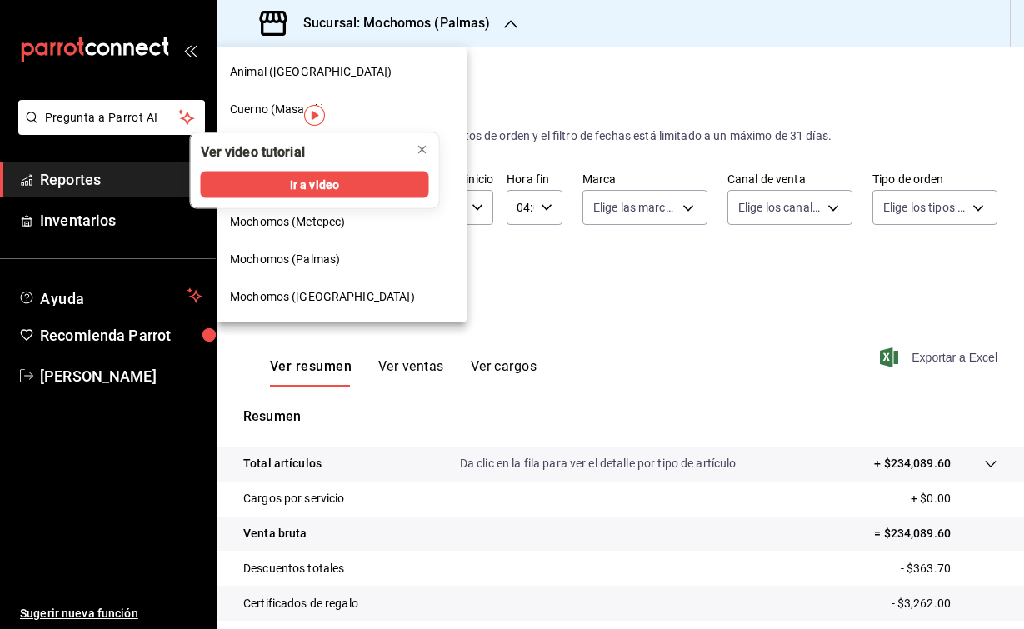
click at [292, 219] on span "Mochomos (Metepec)" at bounding box center [287, 222] width 115 height 18
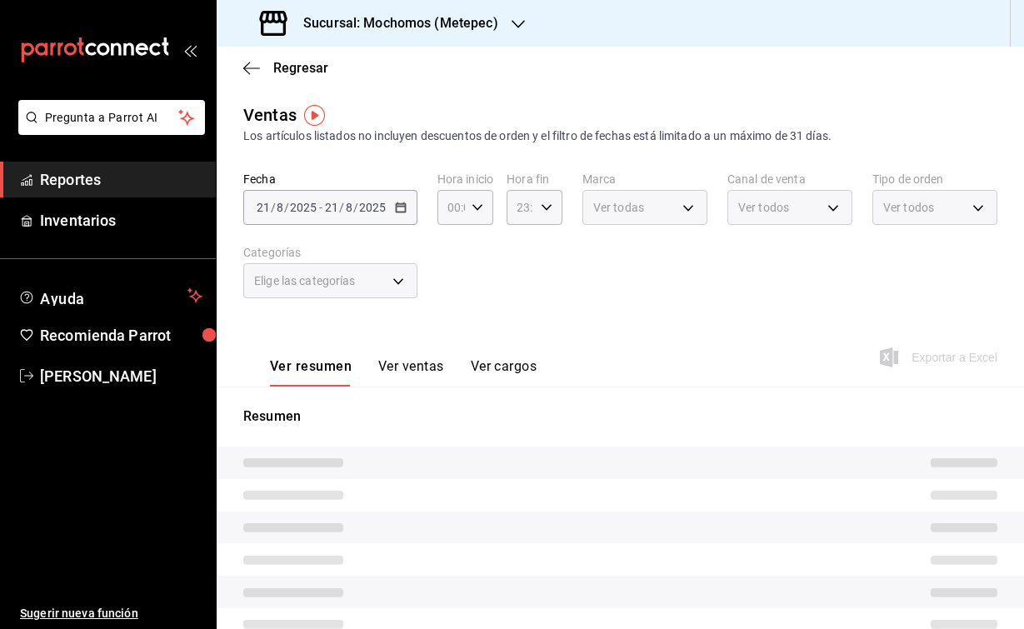
type input "04:00"
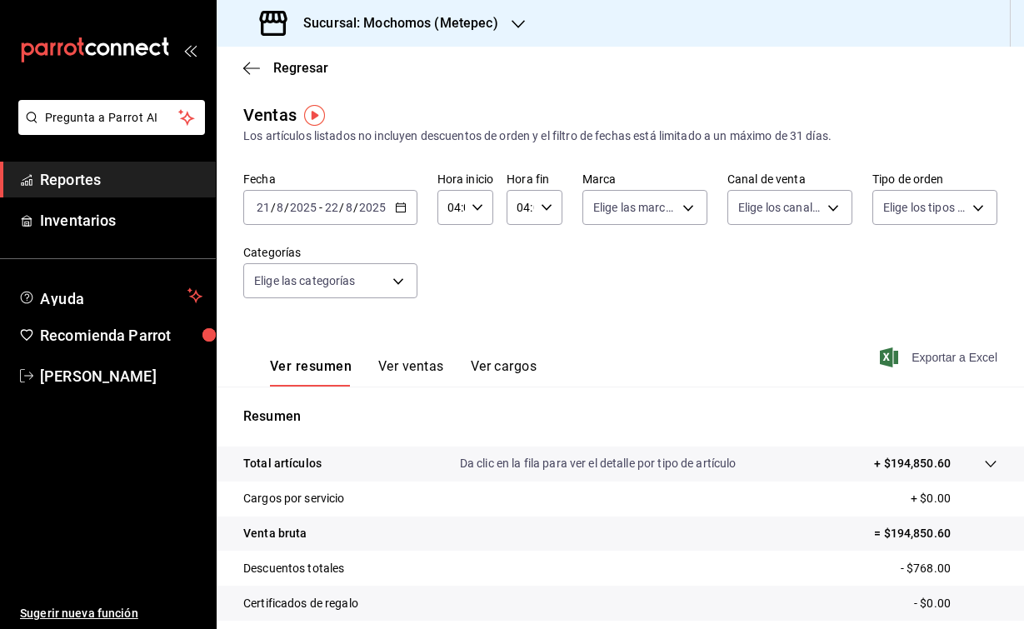
click at [891, 356] on icon "button" at bounding box center [889, 358] width 18 height 20
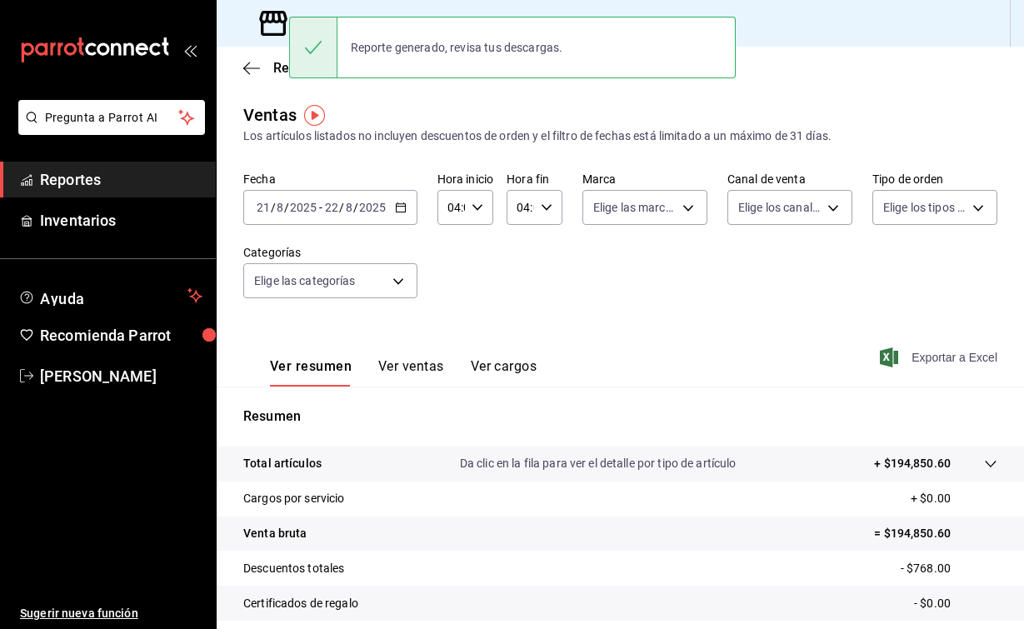
click at [546, 138] on div "Los artículos listados no incluyen descuentos de orden y el filtro de fechas es…" at bounding box center [620, 137] width 754 height 18
click at [274, 28] on icon at bounding box center [273, 23] width 33 height 33
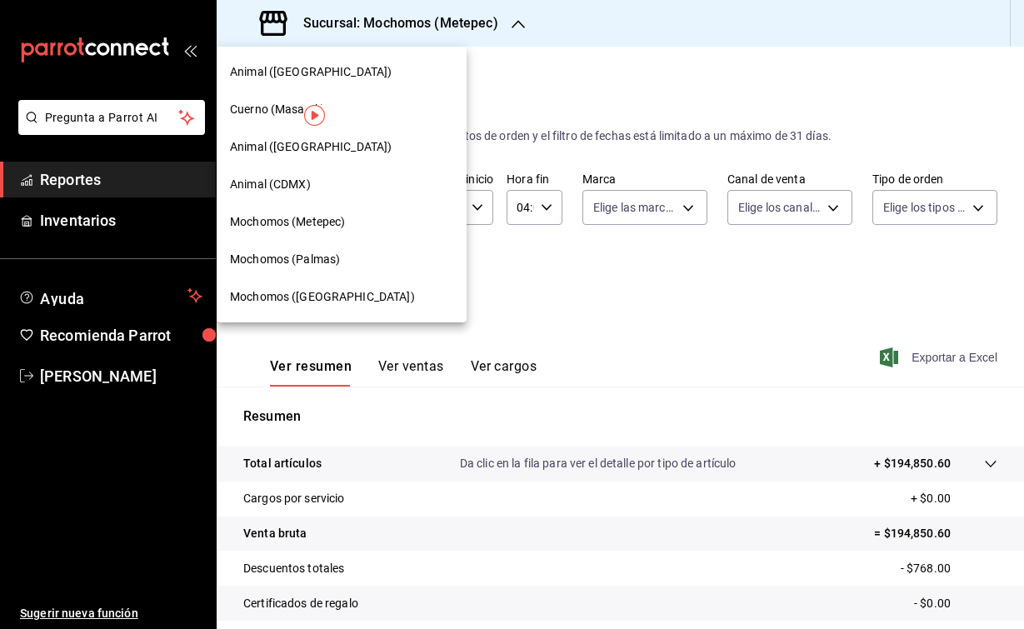
click at [379, 301] on div "Mochomos ([GEOGRAPHIC_DATA])" at bounding box center [341, 297] width 223 height 18
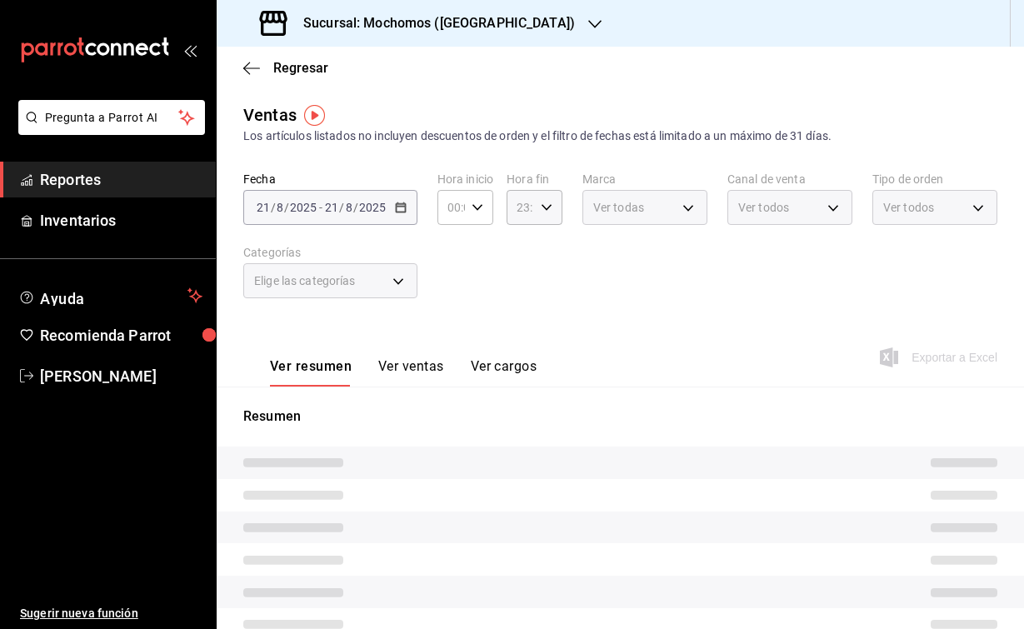
type input "04:00"
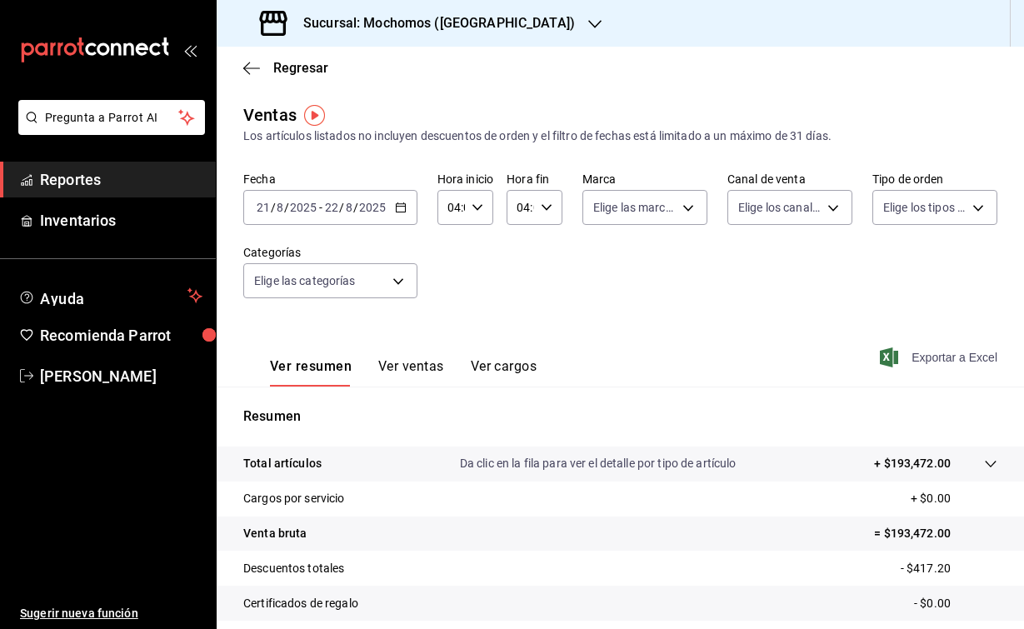
click at [883, 356] on icon "button" at bounding box center [889, 358] width 18 height 20
